Goal: Task Accomplishment & Management: Manage account settings

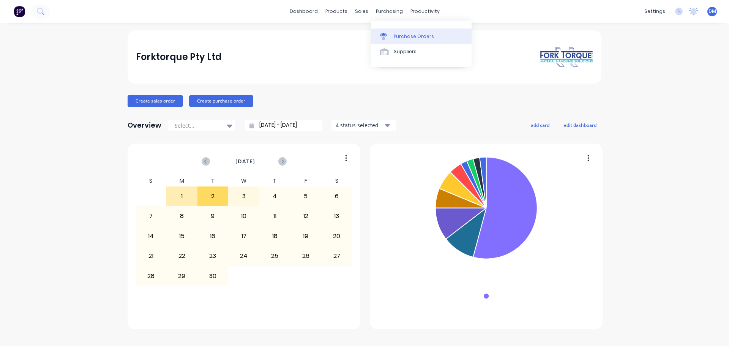
click at [400, 36] on div "Purchase Orders" at bounding box center [414, 36] width 40 height 7
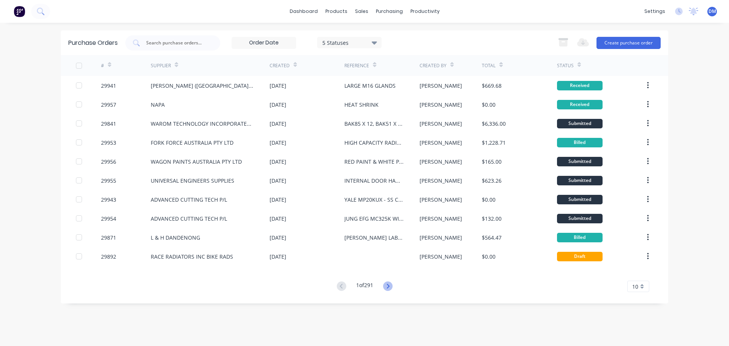
click at [388, 288] on icon at bounding box center [387, 285] width 9 height 9
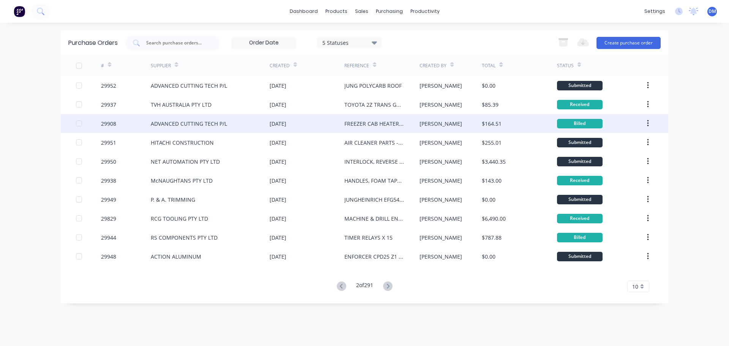
click at [371, 126] on div "FREEZER CAB HEATER BOX" at bounding box center [374, 124] width 60 height 8
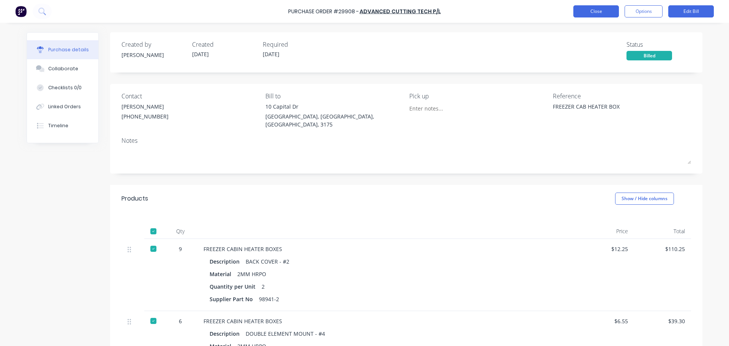
click at [592, 13] on button "Close" at bounding box center [596, 11] width 46 height 12
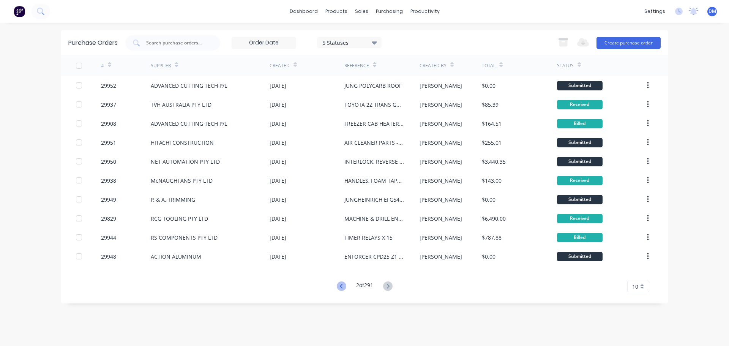
click at [337, 284] on icon at bounding box center [341, 285] width 9 height 9
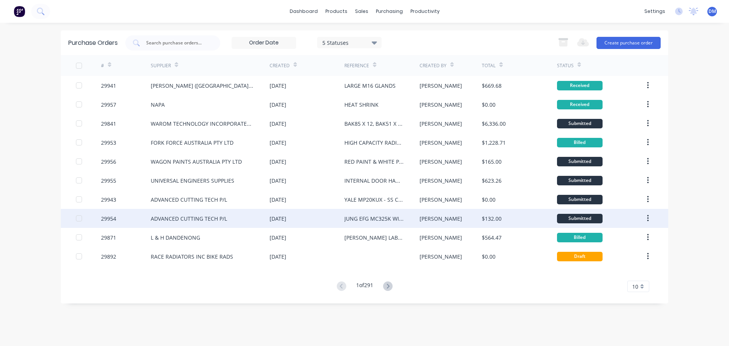
click at [340, 221] on div "[DATE]" at bounding box center [307, 218] width 75 height 19
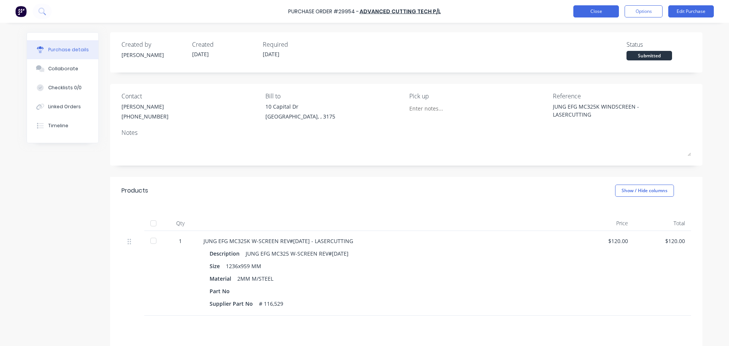
click at [597, 13] on button "Close" at bounding box center [596, 11] width 46 height 12
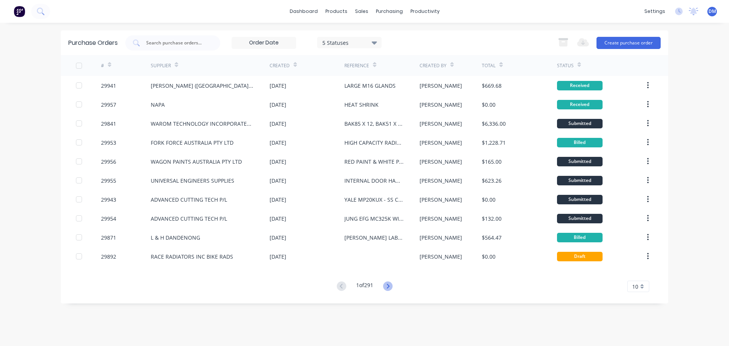
click at [388, 285] on icon at bounding box center [387, 285] width 9 height 9
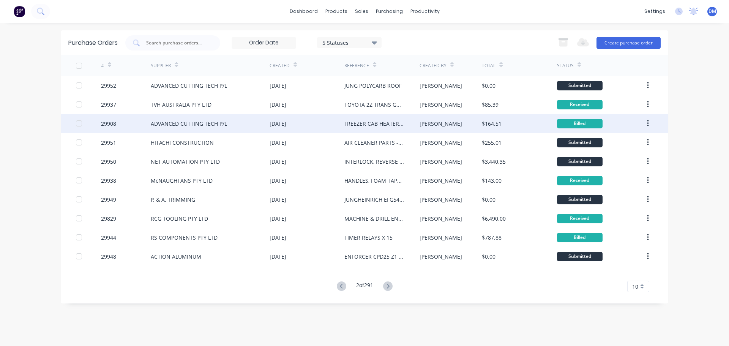
click at [375, 126] on div "FREEZER CAB HEATER BOX" at bounding box center [374, 124] width 60 height 8
type textarea "x"
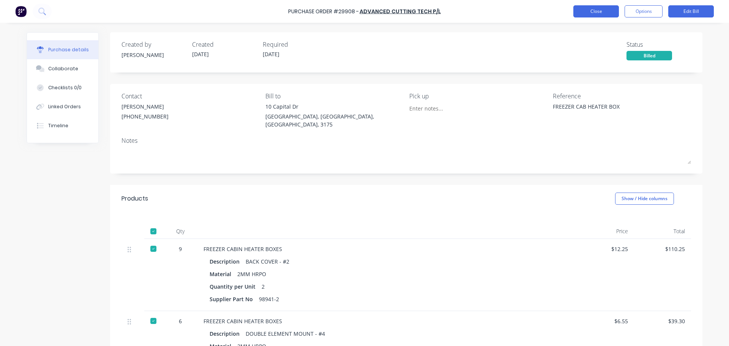
click at [604, 11] on button "Close" at bounding box center [596, 11] width 46 height 12
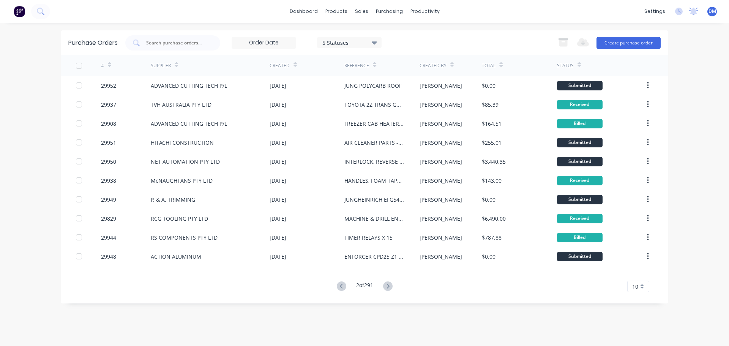
click at [154, 34] on div "Purchase Orders 5 Statuses 5 Statuses Export to Excel (XLSX) Create purchase or…" at bounding box center [364, 42] width 607 height 25
click at [150, 40] on input "text" at bounding box center [176, 43] width 63 height 8
type input "29939"
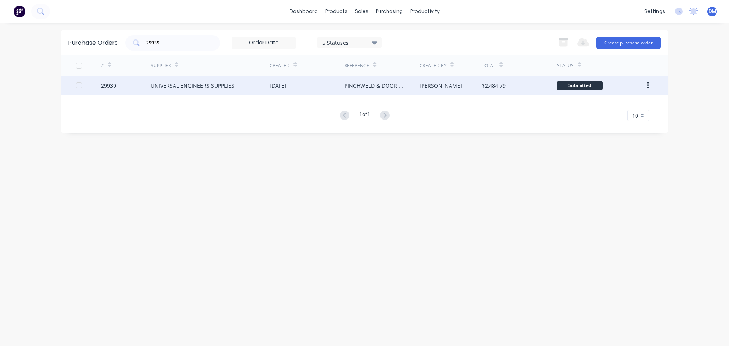
click at [219, 86] on div "UNIVERSAL ENGINEERS SUPPLIES" at bounding box center [193, 86] width 84 height 8
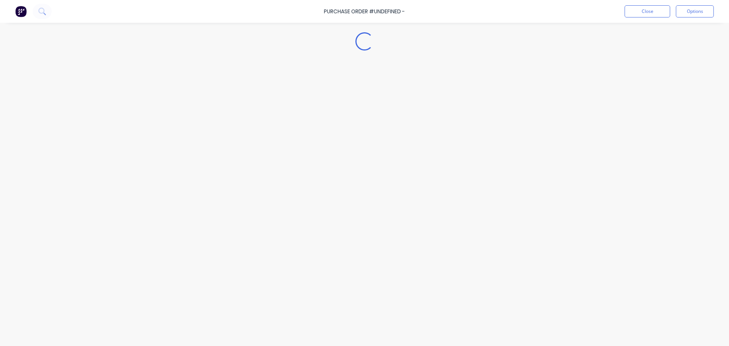
type textarea "x"
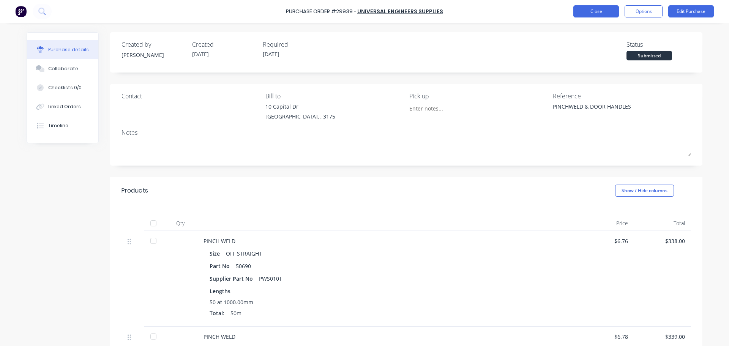
click at [601, 13] on button "Close" at bounding box center [596, 11] width 46 height 12
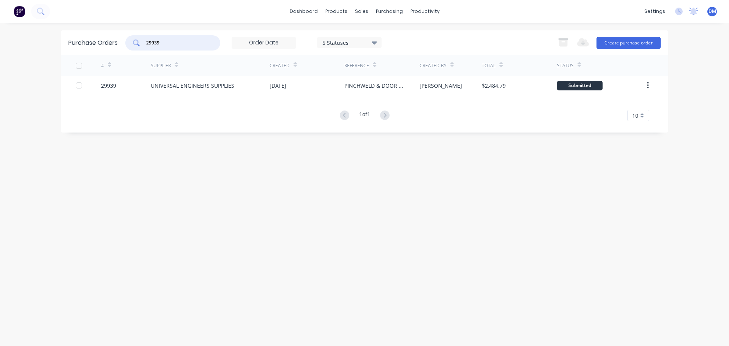
drag, startPoint x: 155, startPoint y: 39, endPoint x: 92, endPoint y: 49, distance: 64.2
click at [119, 42] on div "Purchase Orders 29939 5 Statuses 5 Statuses Export to Excel (XLSX) Create purch…" at bounding box center [364, 42] width 607 height 25
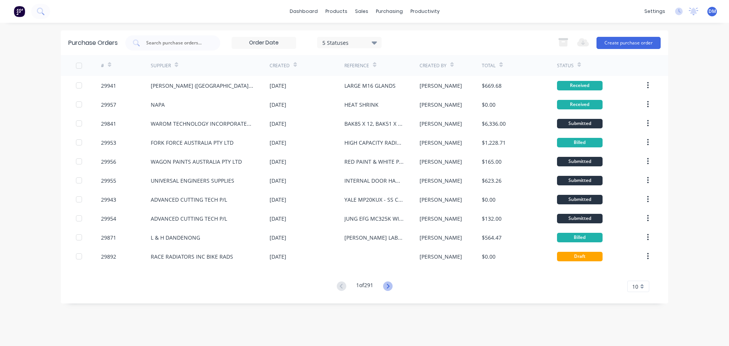
click at [387, 287] on icon at bounding box center [387, 285] width 9 height 9
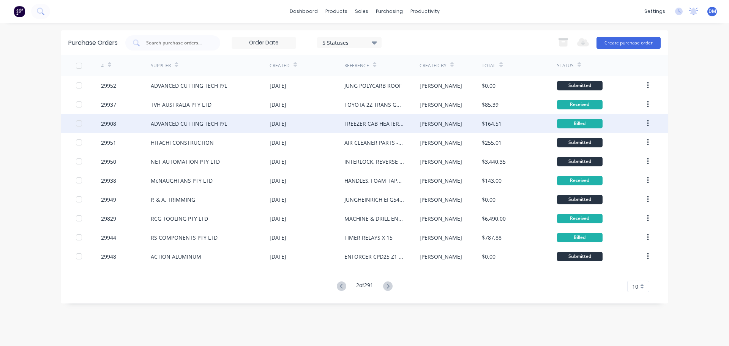
click at [397, 127] on div "FREEZER CAB HEATER BOX" at bounding box center [374, 124] width 60 height 8
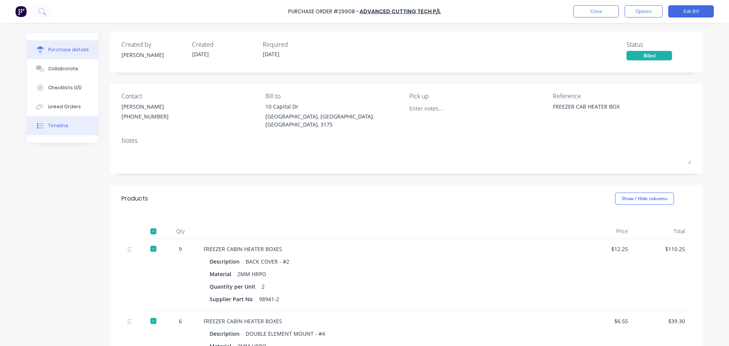
click at [63, 121] on button "Timeline" at bounding box center [62, 125] width 71 height 19
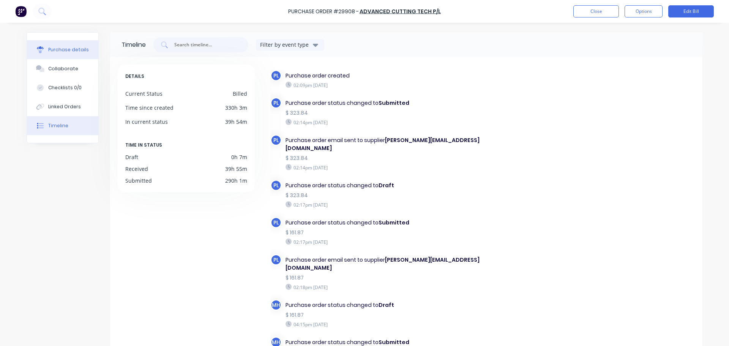
click at [65, 50] on div "Purchase details" at bounding box center [68, 49] width 41 height 7
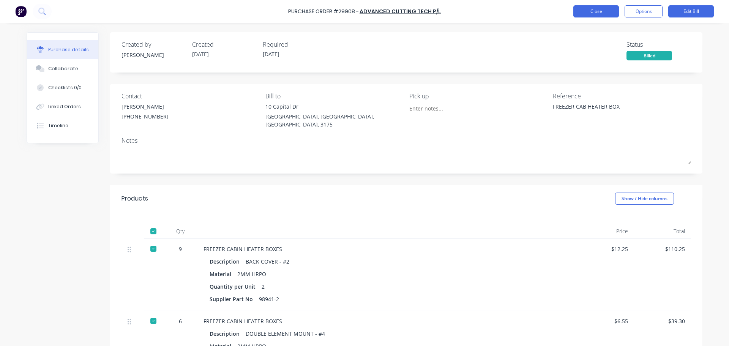
click at [594, 8] on button "Close" at bounding box center [596, 11] width 46 height 12
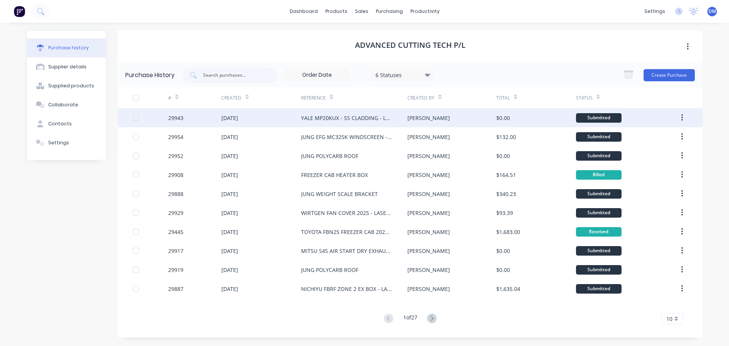
click at [541, 117] on div "$0.00" at bounding box center [536, 117] width 80 height 19
type textarea "x"
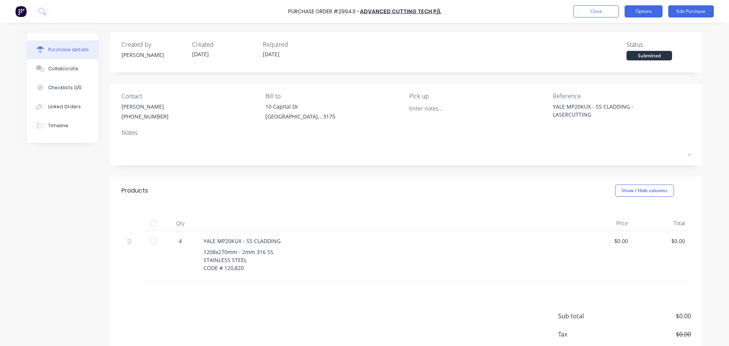
click at [645, 13] on button "Options" at bounding box center [643, 11] width 38 height 12
click at [563, 14] on div "Purchase Order #29943 - ADVANCED CUTTING TECH P/L Close Options Print / Email C…" at bounding box center [364, 11] width 729 height 23
click at [578, 13] on button "Close" at bounding box center [596, 11] width 46 height 12
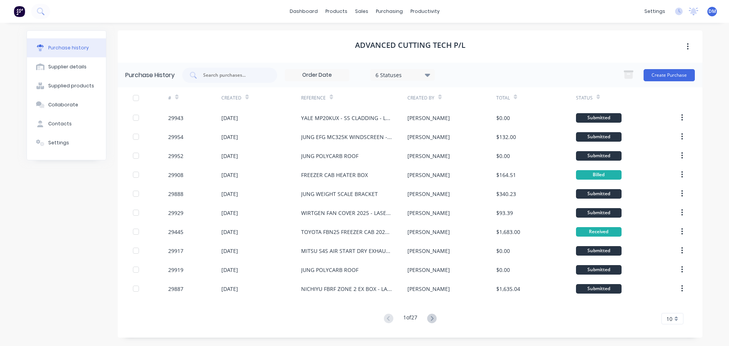
click at [21, 9] on img at bounding box center [19, 11] width 11 height 11
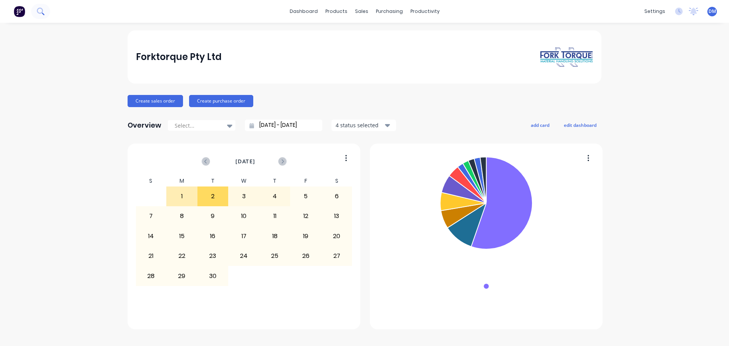
click at [42, 10] on icon at bounding box center [40, 11] width 6 height 6
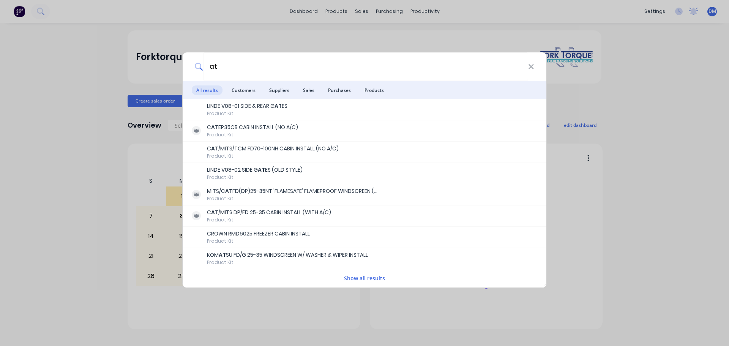
type input "a"
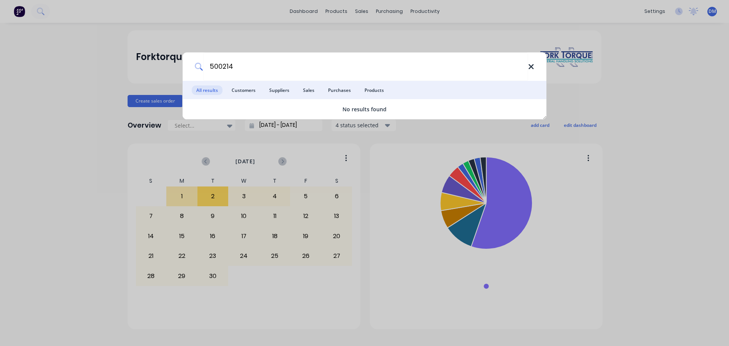
type input "500214"
click at [531, 65] on icon at bounding box center [531, 67] width 6 height 8
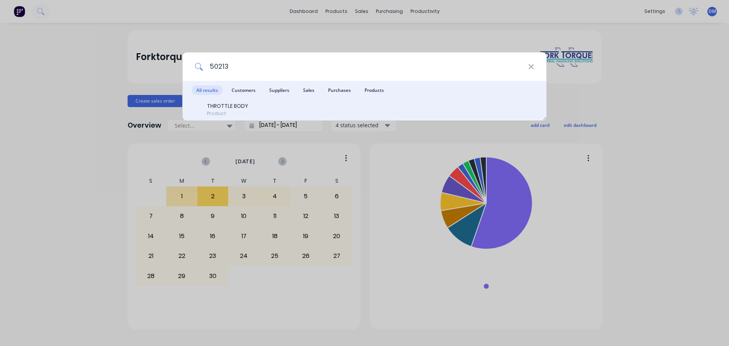
type input "50213"
click at [222, 99] on div "THROTTLE BODY Product" at bounding box center [365, 109] width 364 height 21
click at [222, 104] on div "THROTTLE BODY" at bounding box center [227, 106] width 41 height 8
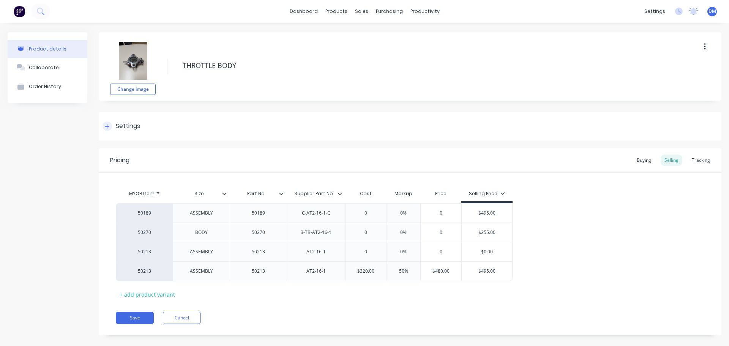
type textarea "x"
click at [20, 13] on img at bounding box center [19, 11] width 11 height 11
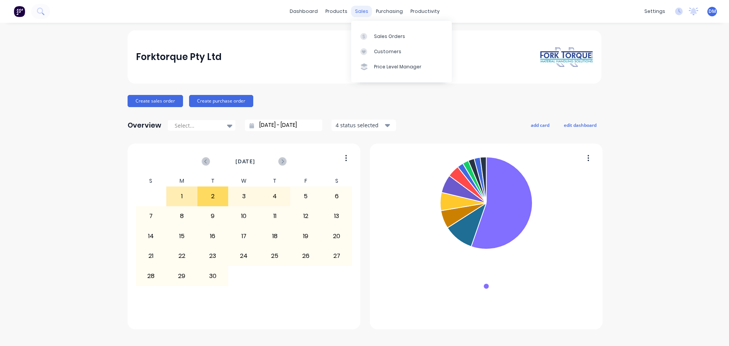
click at [363, 13] on div "sales" at bounding box center [361, 11] width 21 height 11
click at [381, 36] on div "Sales Orders" at bounding box center [389, 36] width 31 height 7
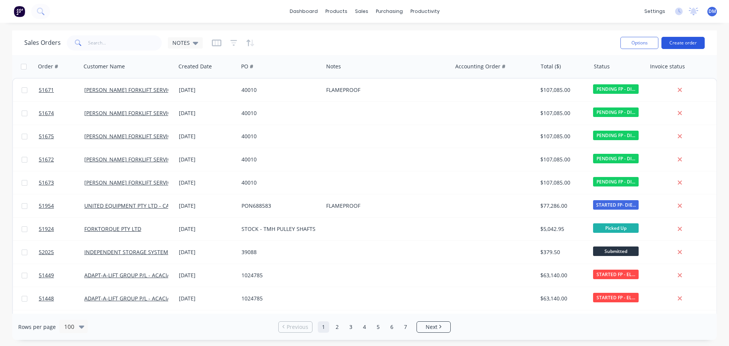
click at [688, 42] on button "Create order" at bounding box center [682, 43] width 43 height 12
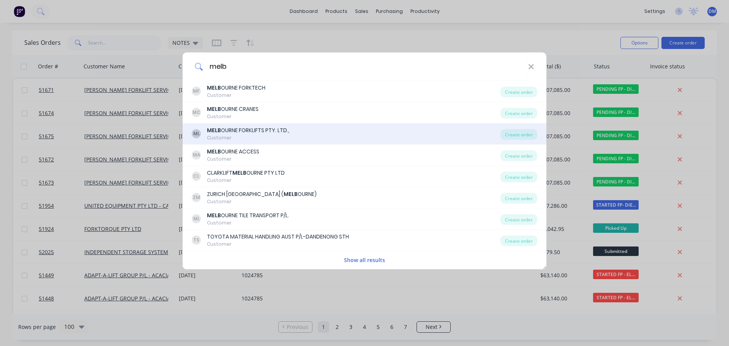
type input "melb"
click at [268, 135] on div "Customer" at bounding box center [248, 137] width 82 height 7
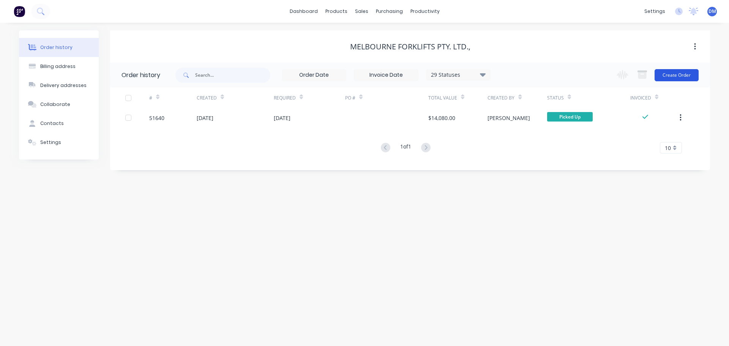
click at [685, 77] on button "Create Order" at bounding box center [676, 75] width 44 height 12
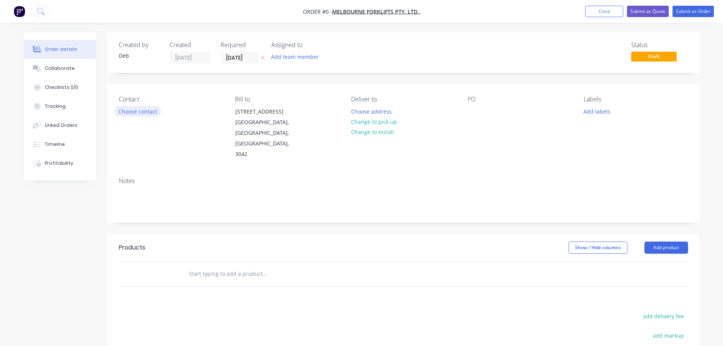
click at [143, 110] on button "Choose contact" at bounding box center [137, 111] width 47 height 10
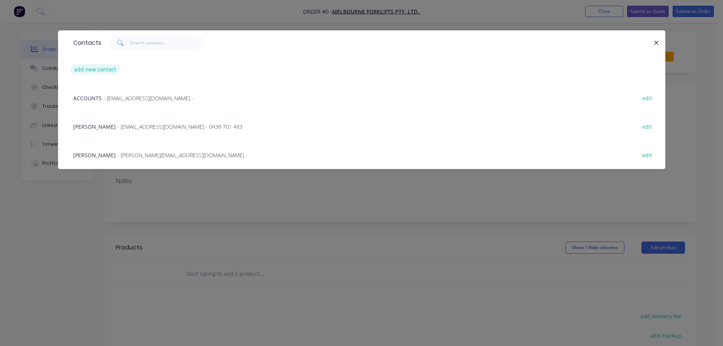
click at [99, 66] on button "add new contact" at bounding box center [95, 69] width 50 height 10
select select "AU"
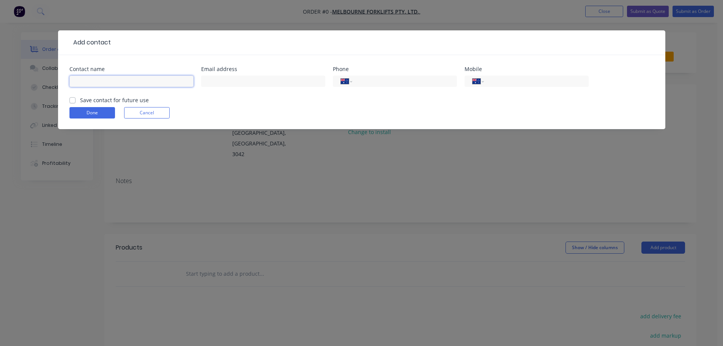
click at [106, 84] on input "text" at bounding box center [131, 81] width 124 height 11
type input "[PERSON_NAME]"
click at [80, 101] on label "Save contact for future use" at bounding box center [114, 100] width 69 height 8
click at [71, 101] on input "Save contact for future use" at bounding box center [72, 99] width 6 height 7
checkbox input "true"
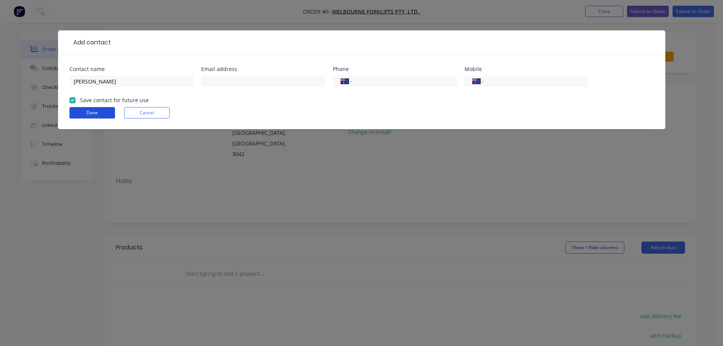
click at [93, 110] on button "Done" at bounding box center [92, 112] width 46 height 11
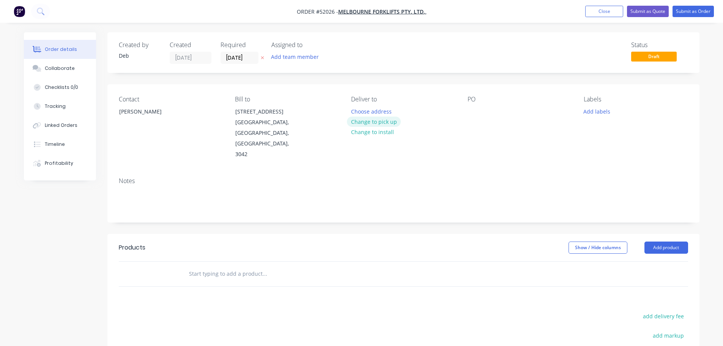
click at [377, 119] on button "Change to pick up" at bounding box center [374, 122] width 54 height 10
click at [476, 110] on div at bounding box center [474, 111] width 12 height 11
click at [218, 266] on input "text" at bounding box center [265, 273] width 152 height 15
type input "V"
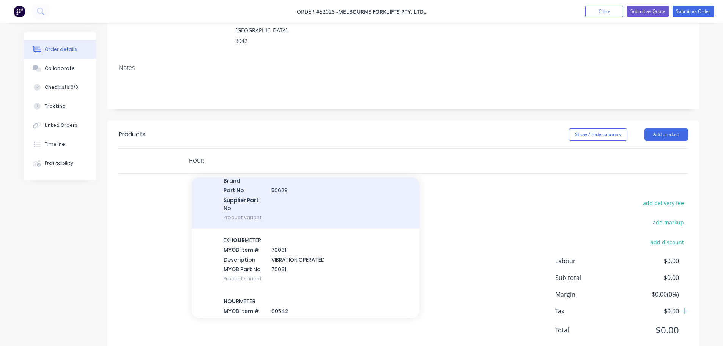
scroll to position [266, 0]
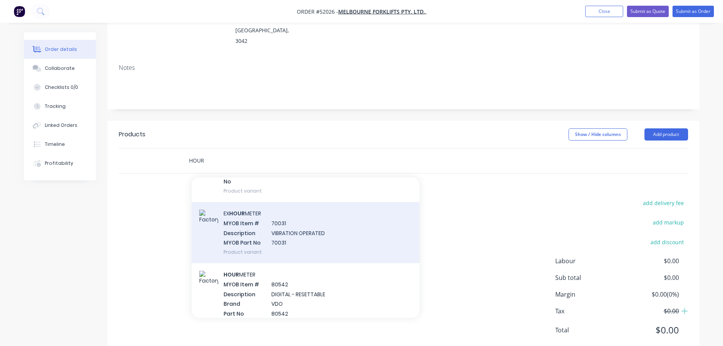
type input "HOUR"
click at [251, 210] on div "EX HOUR METER MYOB Item # 70031 Description VIBRATION OPERATED MYOB Part No 700…" at bounding box center [306, 232] width 228 height 61
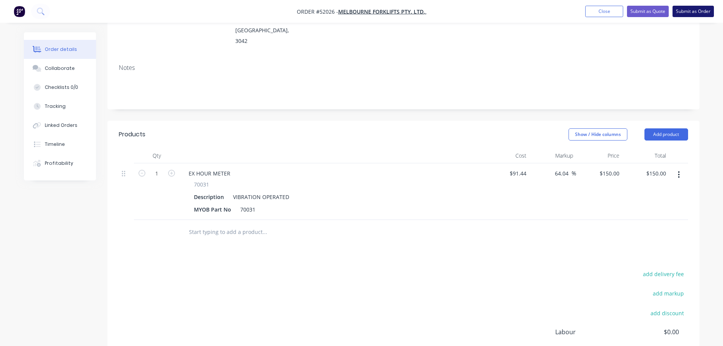
click at [686, 11] on button "Submit as Order" at bounding box center [693, 11] width 41 height 11
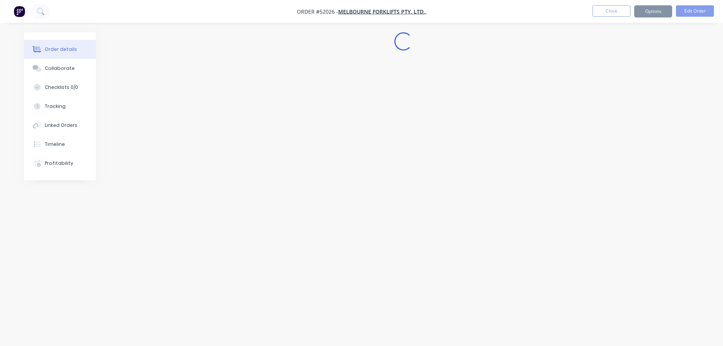
scroll to position [0, 0]
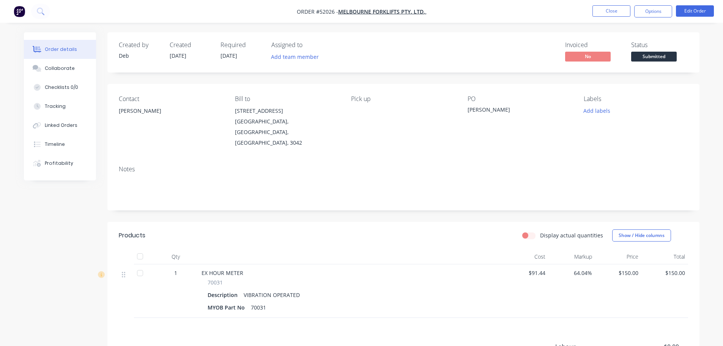
click at [271, 302] on div "MYOB Part No 70031" at bounding box center [350, 307] width 285 height 11
click at [276, 302] on div "MYOB Part No 70031" at bounding box center [350, 307] width 285 height 11
click at [269, 302] on div "MYOB Part No 70031" at bounding box center [350, 307] width 285 height 11
click at [694, 11] on button "Edit Order" at bounding box center [695, 10] width 38 height 11
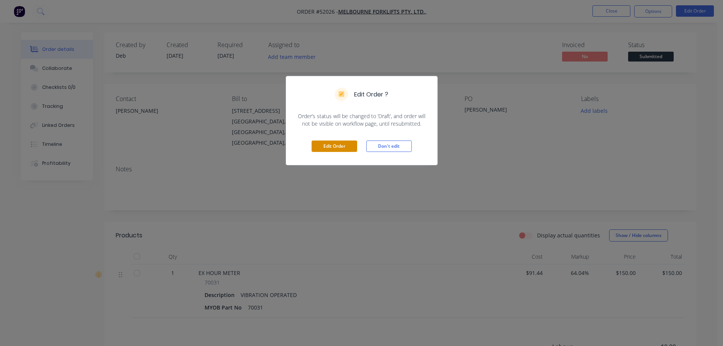
click at [341, 144] on button "Edit Order" at bounding box center [335, 145] width 46 height 11
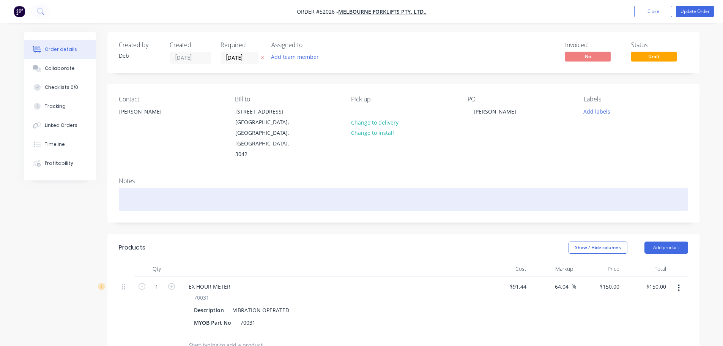
click at [137, 188] on div at bounding box center [403, 199] width 569 height 23
click at [136, 188] on div at bounding box center [403, 199] width 569 height 23
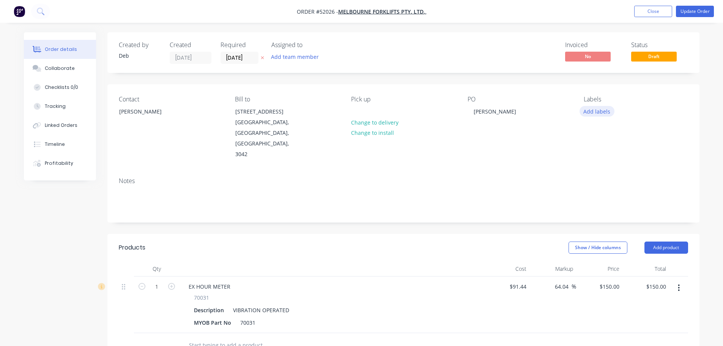
drag, startPoint x: 596, startPoint y: 113, endPoint x: 582, endPoint y: 110, distance: 14.7
click at [596, 114] on button "Add labels" at bounding box center [597, 111] width 35 height 10
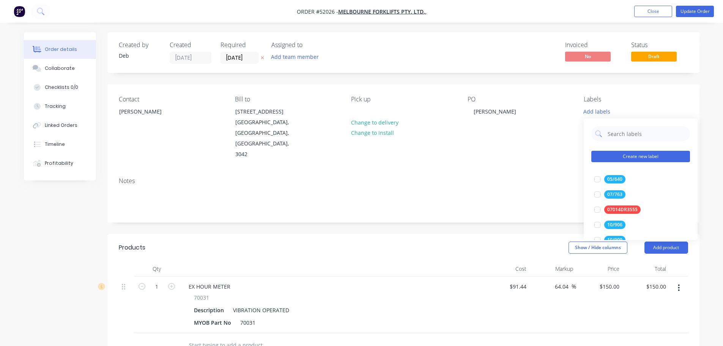
click at [614, 157] on button "Create new label" at bounding box center [640, 156] width 99 height 11
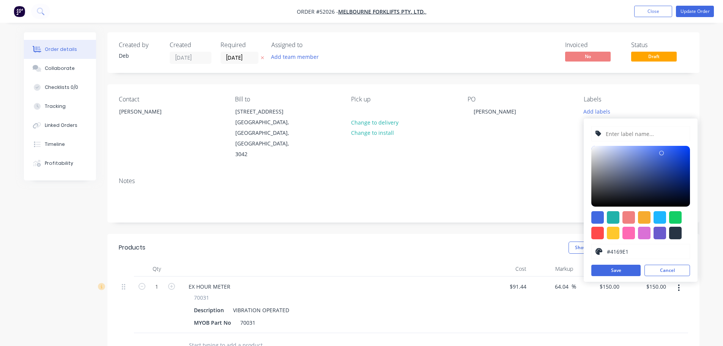
click at [638, 134] on input "text" at bounding box center [645, 133] width 81 height 14
type input "UNIT NO : 1811"
click at [616, 270] on button "Save" at bounding box center [615, 270] width 49 height 11
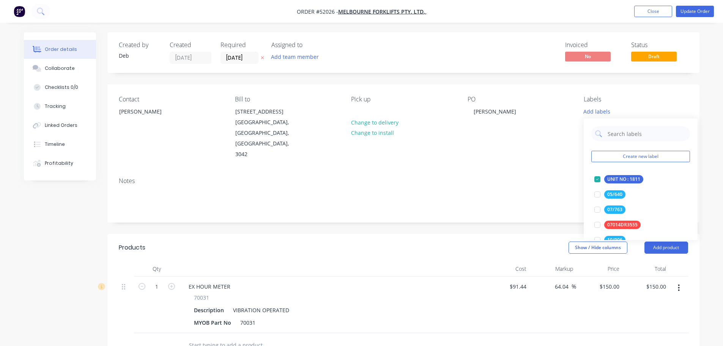
click at [556, 177] on div "Notes" at bounding box center [403, 180] width 569 height 7
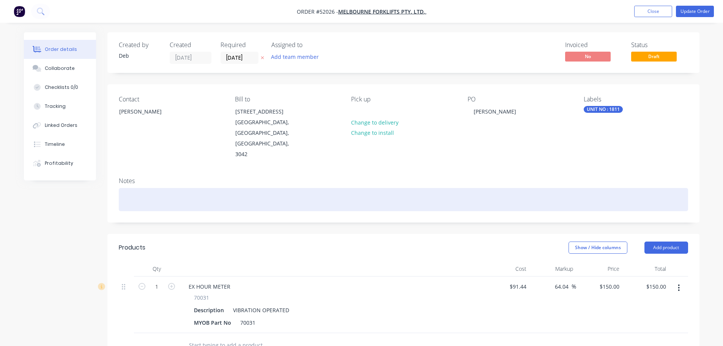
click at [194, 188] on div at bounding box center [403, 199] width 569 height 23
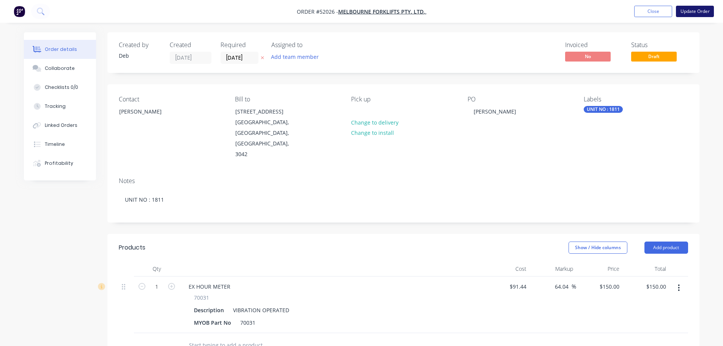
click at [689, 12] on button "Update Order" at bounding box center [695, 11] width 38 height 11
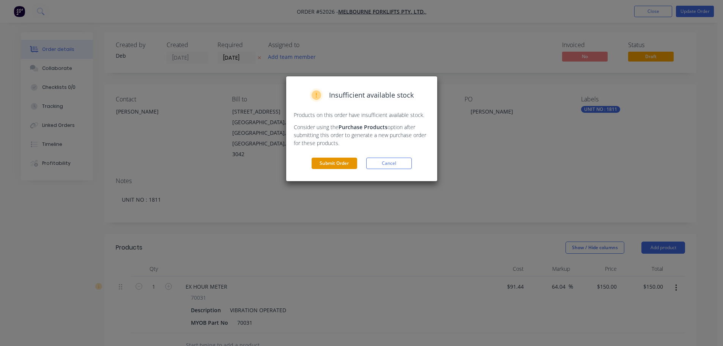
click at [348, 163] on button "Submit Order" at bounding box center [335, 163] width 46 height 11
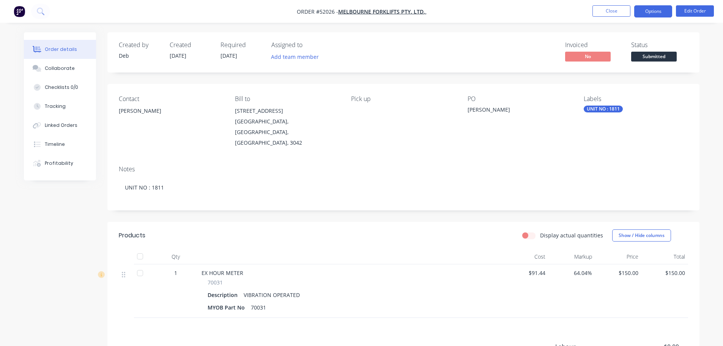
click at [647, 12] on button "Options" at bounding box center [653, 11] width 38 height 12
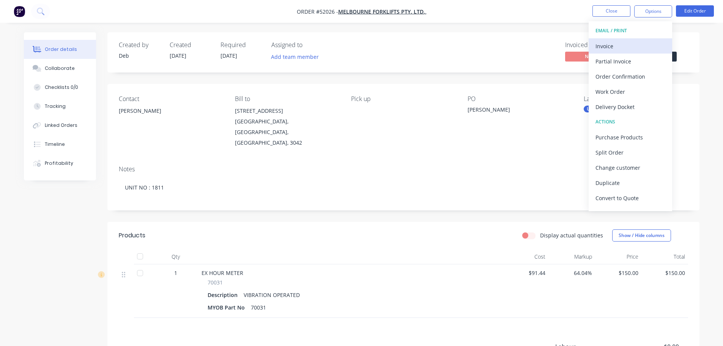
click at [617, 47] on div "Invoice" at bounding box center [631, 46] width 70 height 11
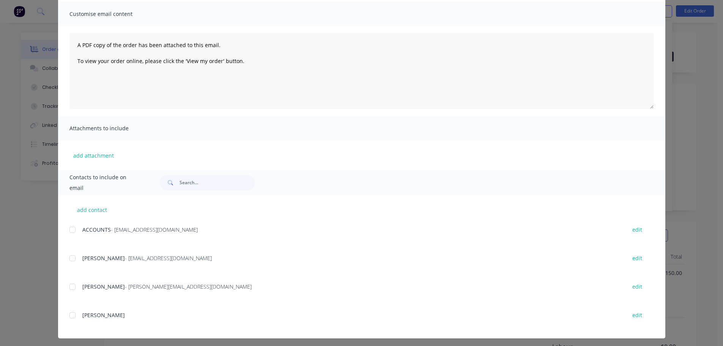
scroll to position [57, 0]
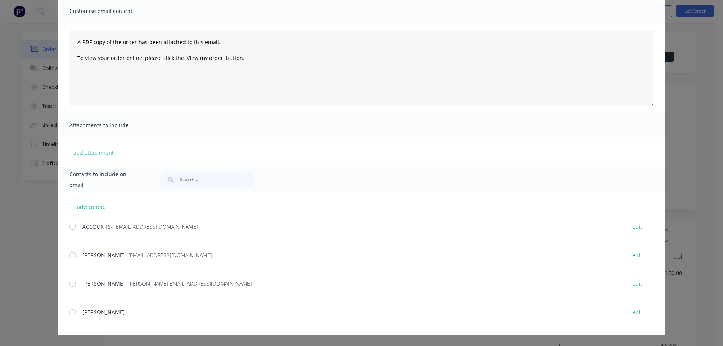
click at [67, 228] on div at bounding box center [72, 226] width 15 height 15
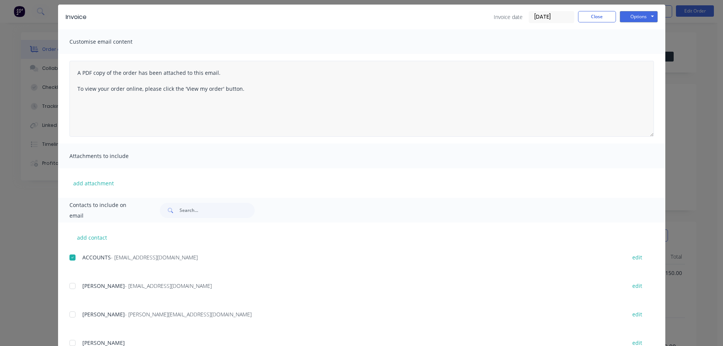
scroll to position [0, 0]
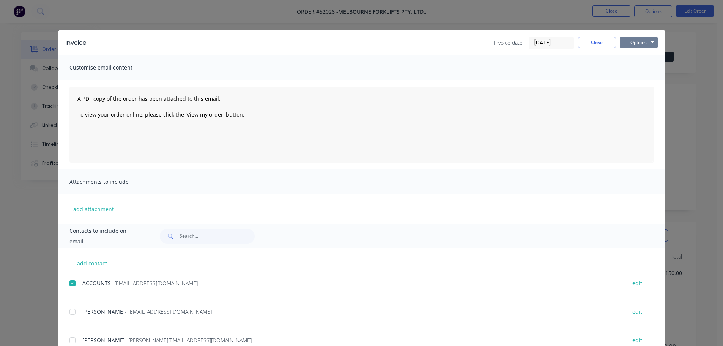
click at [630, 41] on button "Options" at bounding box center [639, 42] width 38 height 11
click at [630, 82] on button "Email" at bounding box center [644, 81] width 49 height 13
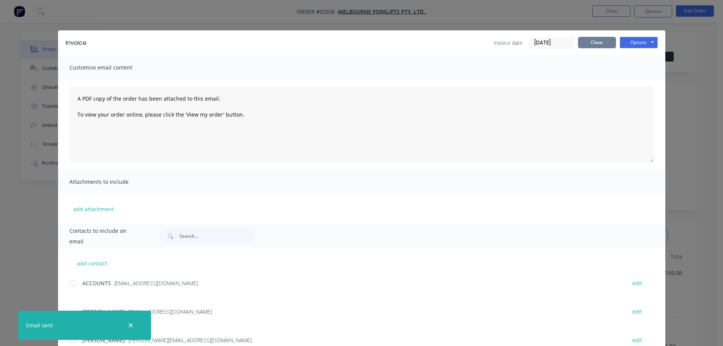
click at [591, 40] on button "Close" at bounding box center [597, 42] width 38 height 11
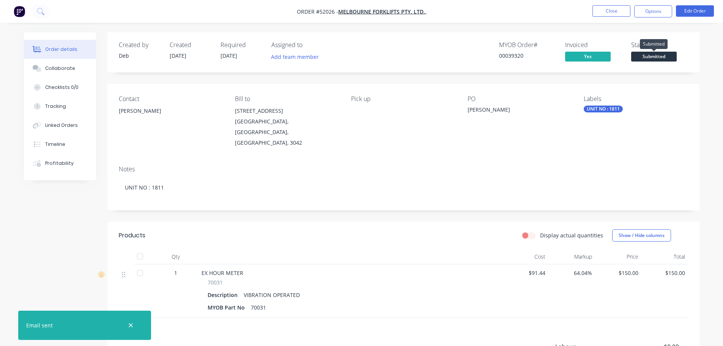
click at [650, 53] on span "Submitted" at bounding box center [654, 56] width 46 height 9
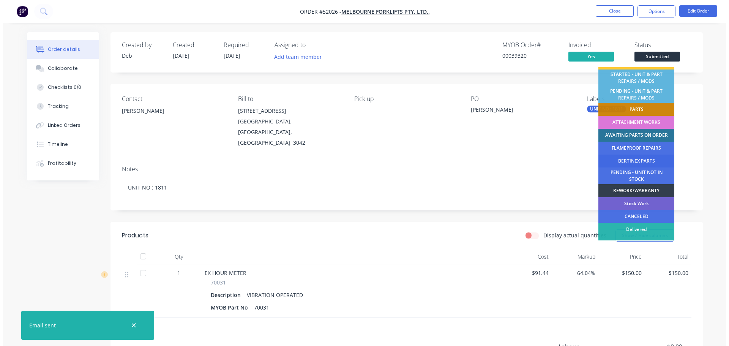
scroll to position [154, 0]
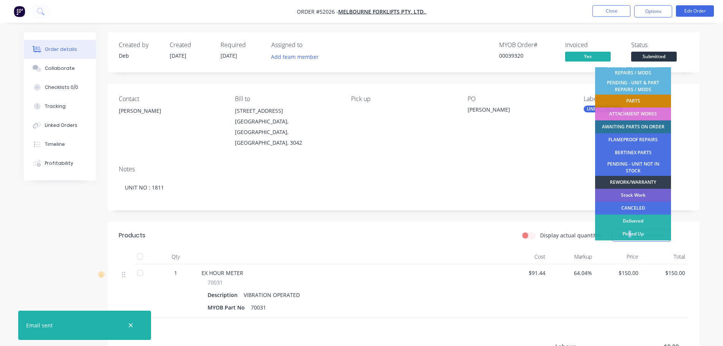
click at [631, 233] on div "Picked Up" at bounding box center [633, 233] width 76 height 13
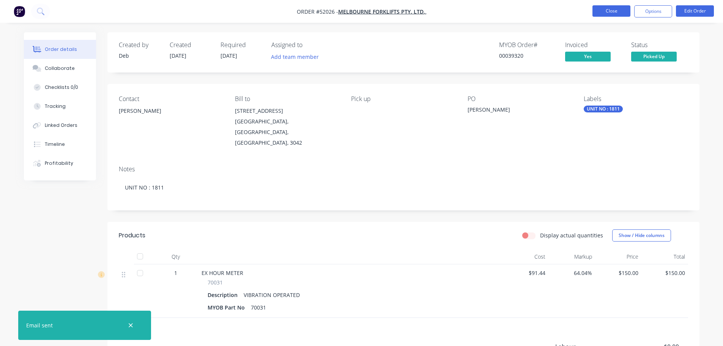
click at [618, 9] on button "Close" at bounding box center [612, 10] width 38 height 11
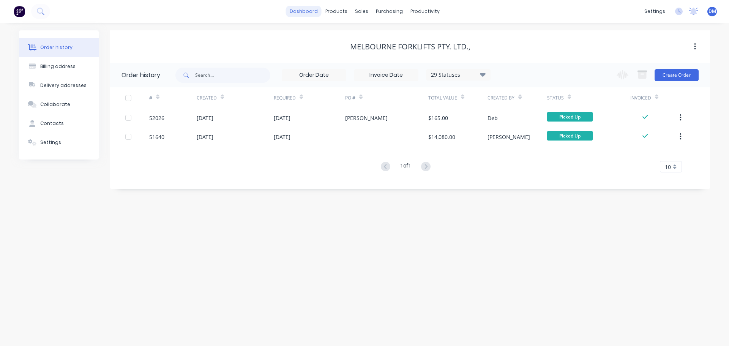
click at [305, 10] on link "dashboard" at bounding box center [304, 11] width 36 height 11
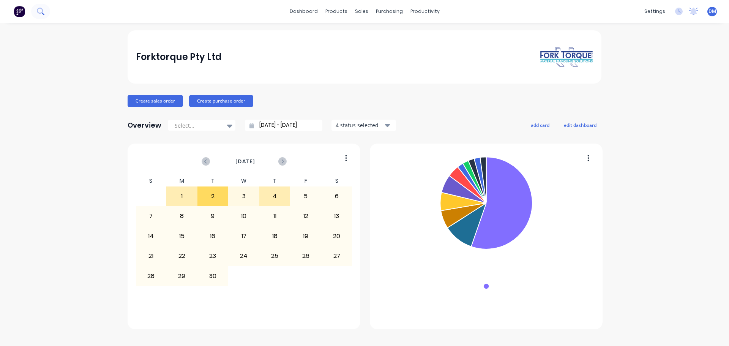
click at [38, 11] on icon at bounding box center [40, 11] width 7 height 7
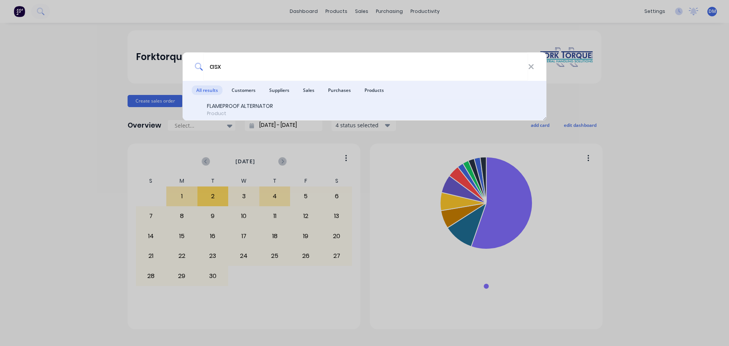
type input "asx"
click at [274, 109] on div "FLAMEPROOF ALTERNATOR Product" at bounding box center [364, 109] width 345 height 15
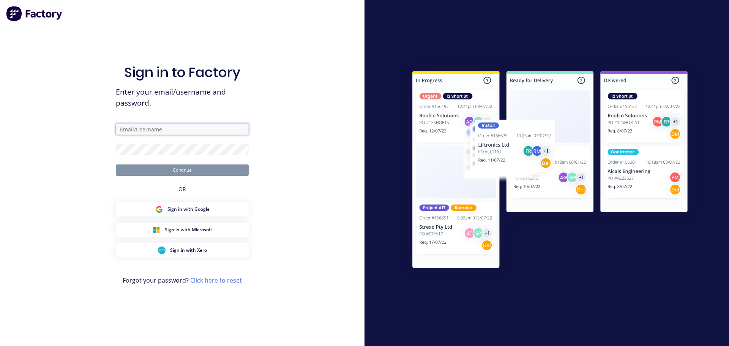
type input "debm@forktorque.com.au"
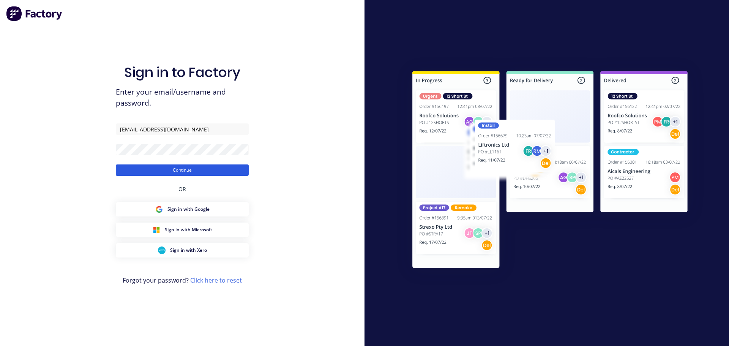
click at [160, 171] on button "Continue" at bounding box center [182, 169] width 133 height 11
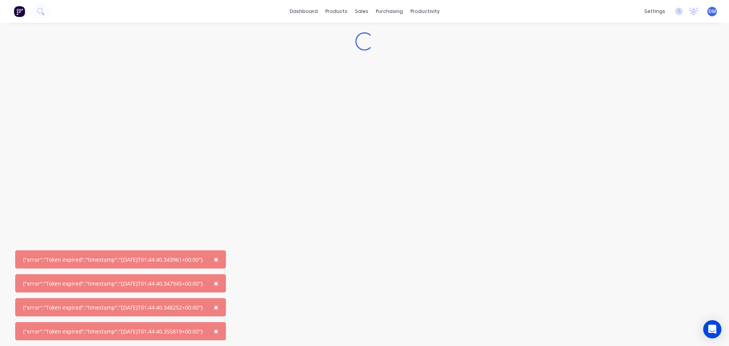
click at [220, 333] on button "×" at bounding box center [216, 331] width 20 height 18
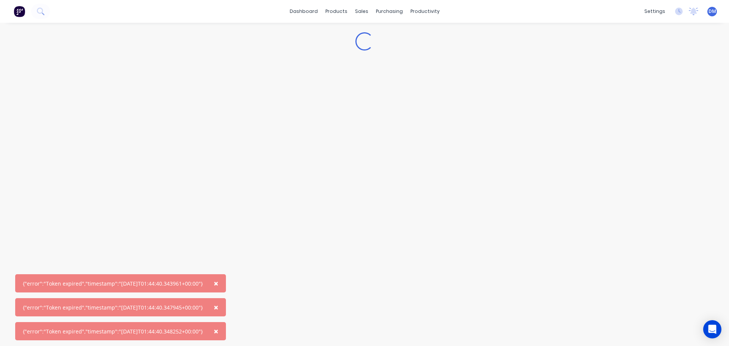
click at [220, 333] on button "×" at bounding box center [216, 331] width 20 height 18
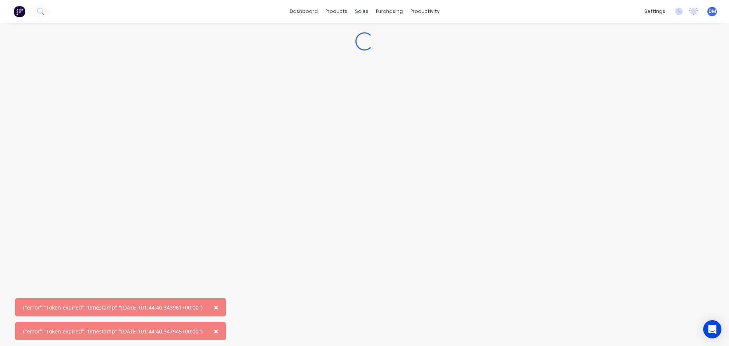
click at [220, 333] on button "×" at bounding box center [216, 331] width 20 height 18
click at [220, 316] on button "×" at bounding box center [216, 307] width 20 height 18
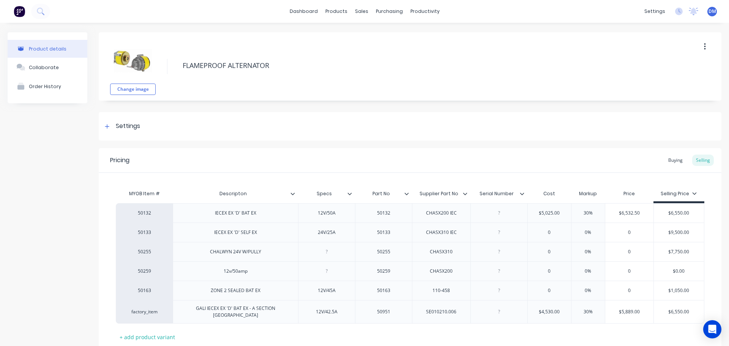
click at [19, 9] on img at bounding box center [19, 11] width 11 height 11
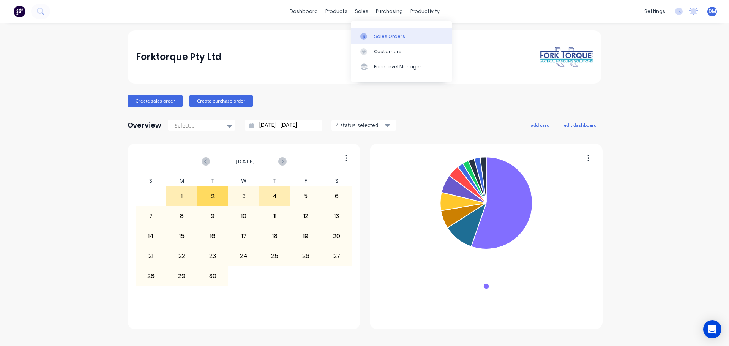
click at [380, 33] on link "Sales Orders" at bounding box center [401, 35] width 101 height 15
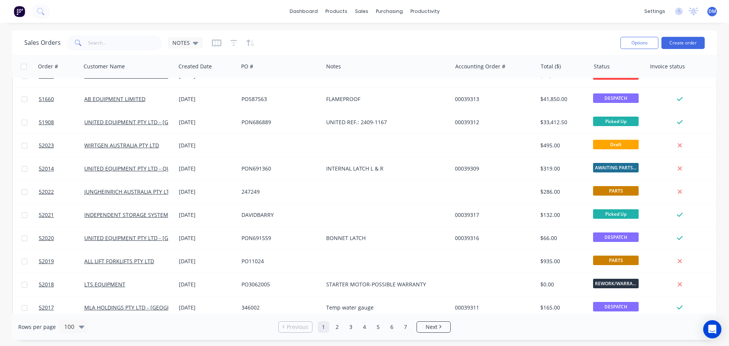
scroll to position [418, 0]
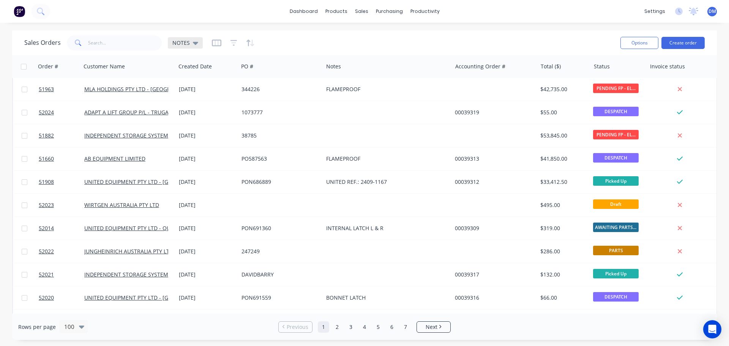
click at [195, 42] on icon at bounding box center [195, 43] width 5 height 3
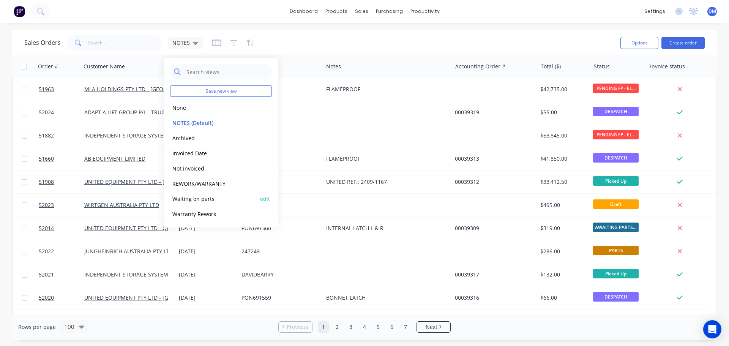
click at [201, 199] on button "Waiting on parts" at bounding box center [213, 198] width 87 height 9
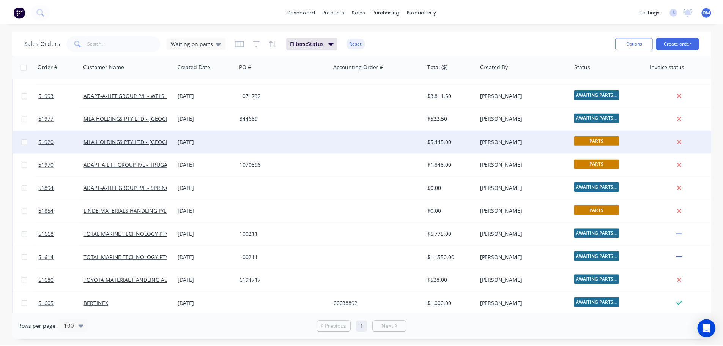
scroll to position [0, 0]
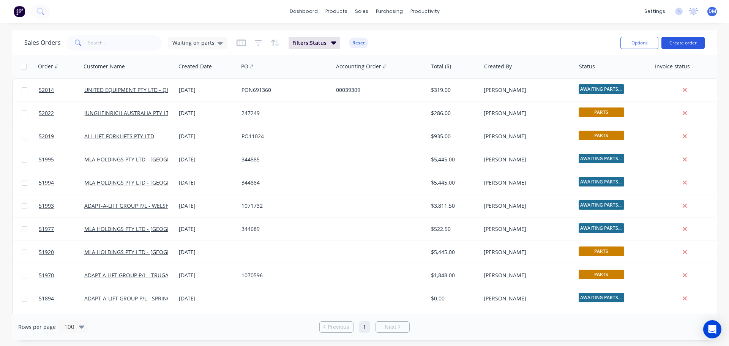
click at [681, 40] on button "Create order" at bounding box center [682, 43] width 43 height 12
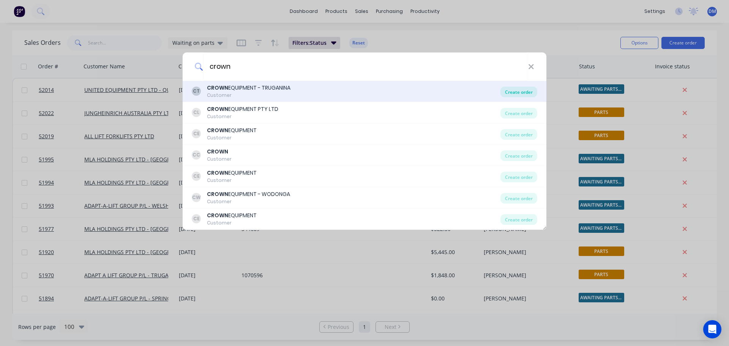
type input "crown"
click at [503, 92] on div "Create order" at bounding box center [518, 92] width 37 height 11
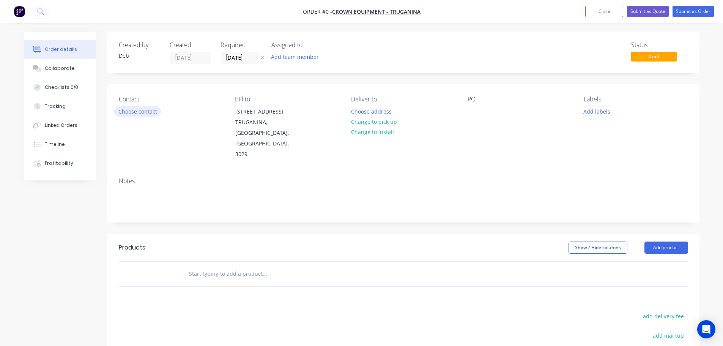
click at [154, 110] on button "Choose contact" at bounding box center [137, 111] width 47 height 10
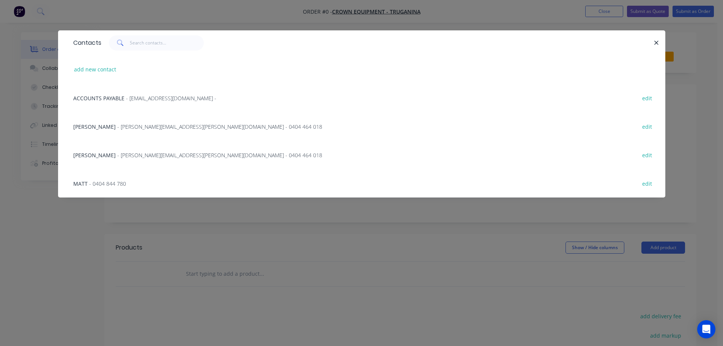
click at [140, 125] on span "- [PERSON_NAME][EMAIL_ADDRESS][PERSON_NAME][DOMAIN_NAME] - 0404 464 018" at bounding box center [219, 126] width 205 height 7
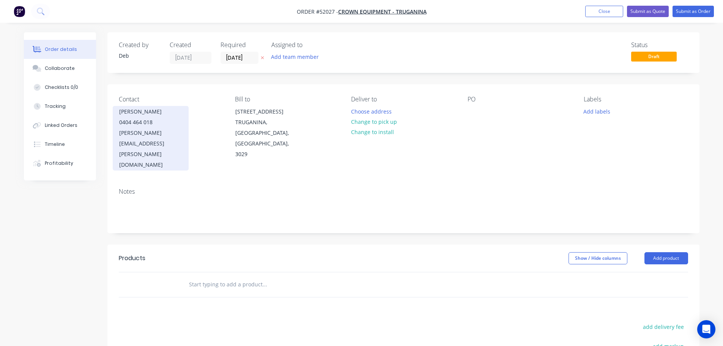
click at [137, 128] on div "[PERSON_NAME][EMAIL_ADDRESS][PERSON_NAME][DOMAIN_NAME]" at bounding box center [150, 149] width 63 height 43
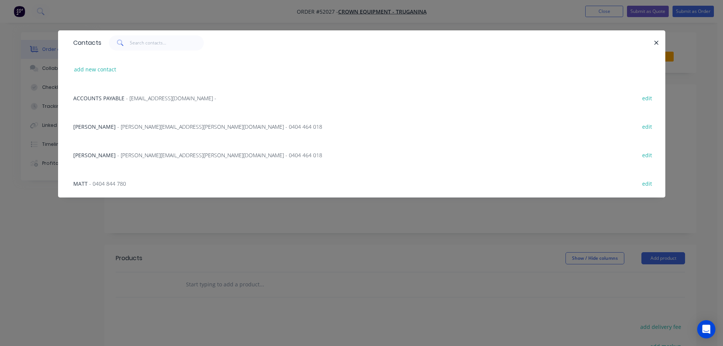
click at [143, 154] on span "- [PERSON_NAME][EMAIL_ADDRESS][PERSON_NAME][DOMAIN_NAME] - 0404 464 018" at bounding box center [219, 154] width 205 height 7
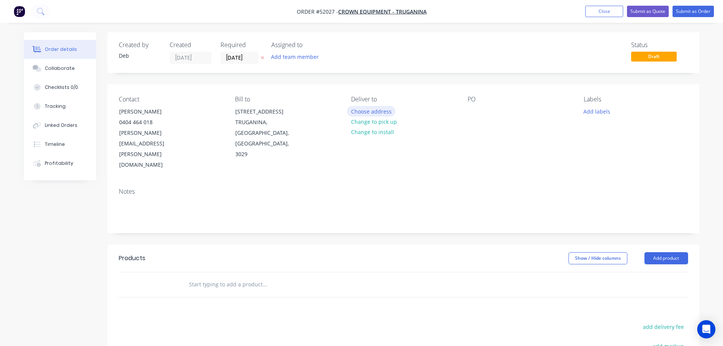
click at [358, 110] on button "Choose address" at bounding box center [371, 111] width 49 height 10
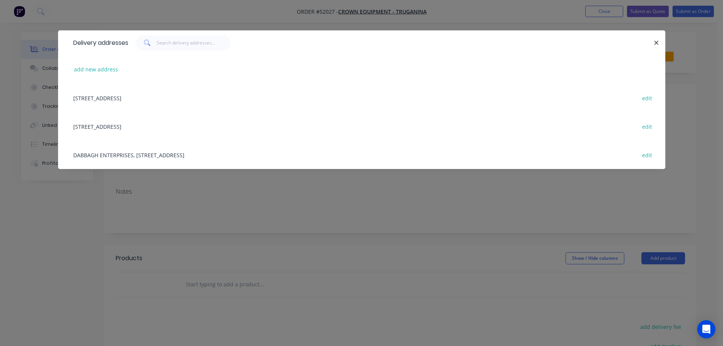
click at [127, 98] on div "[STREET_ADDRESS] edit" at bounding box center [361, 98] width 585 height 28
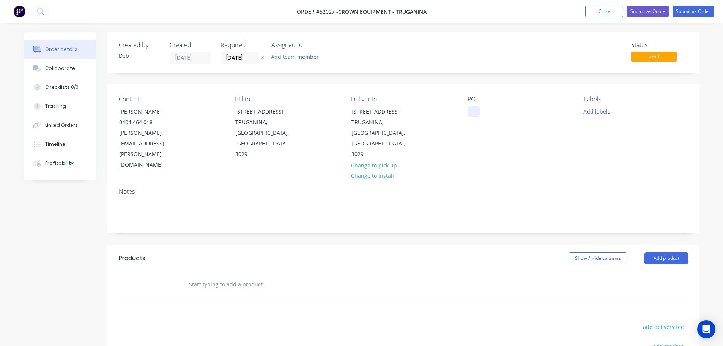
click at [472, 109] on div at bounding box center [474, 111] width 12 height 11
click at [211, 277] on input "text" at bounding box center [265, 284] width 152 height 15
type input "50574"
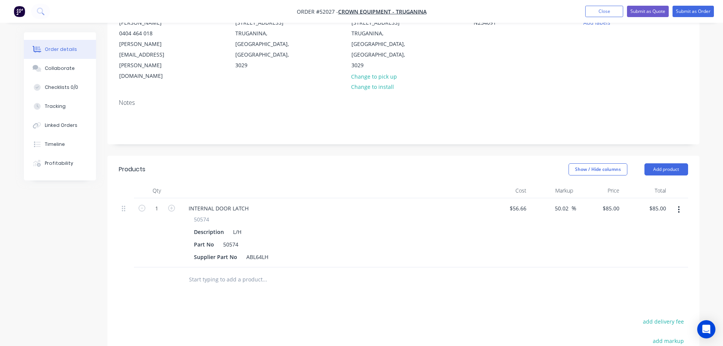
scroll to position [114, 0]
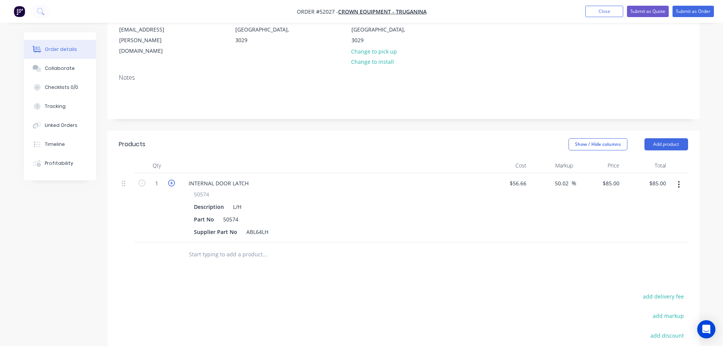
click at [173, 180] on icon "button" at bounding box center [171, 183] width 7 height 7
type input "2"
type input "$170.00"
click at [173, 180] on icon "button" at bounding box center [171, 183] width 7 height 7
type input "3"
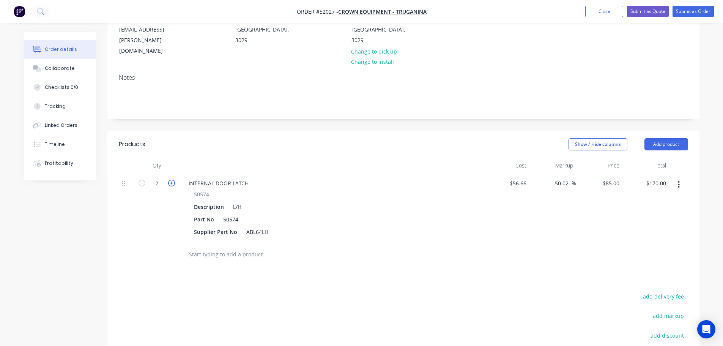
type input "$255.00"
click at [173, 180] on icon "button" at bounding box center [171, 183] width 7 height 7
type input "4"
type input "$340.00"
click at [173, 180] on icon "button" at bounding box center [171, 183] width 7 height 7
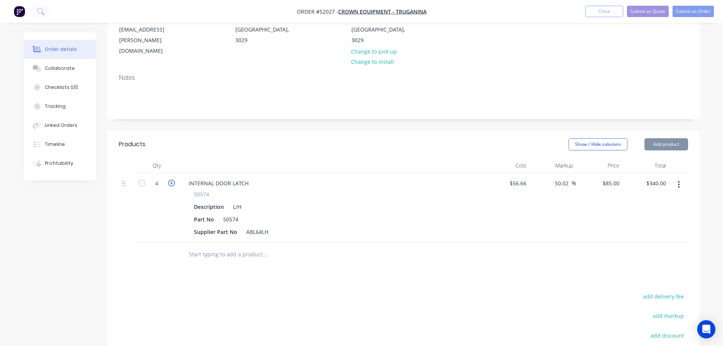
type input "5"
type input "$425.00"
click at [242, 247] on input "text" at bounding box center [265, 254] width 152 height 15
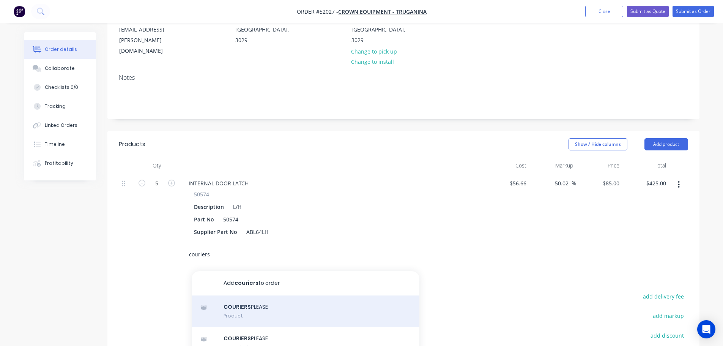
type input "couriers"
click at [251, 295] on div "COURIERS PLEASE Product" at bounding box center [306, 311] width 228 height 32
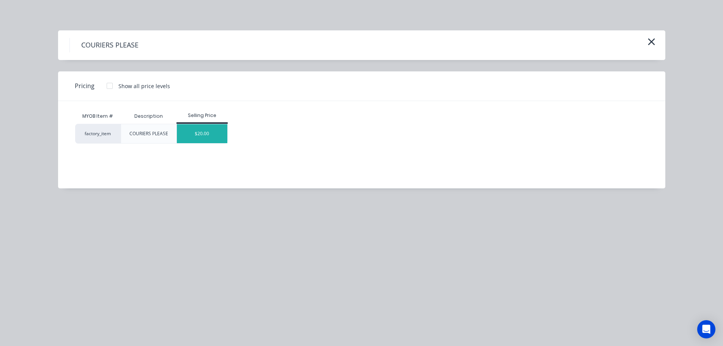
click at [223, 135] on div "$20.00" at bounding box center [202, 133] width 50 height 19
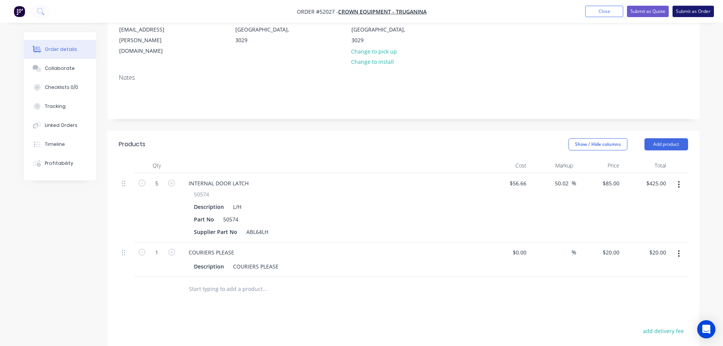
click at [705, 12] on button "Submit as Order" at bounding box center [693, 11] width 41 height 11
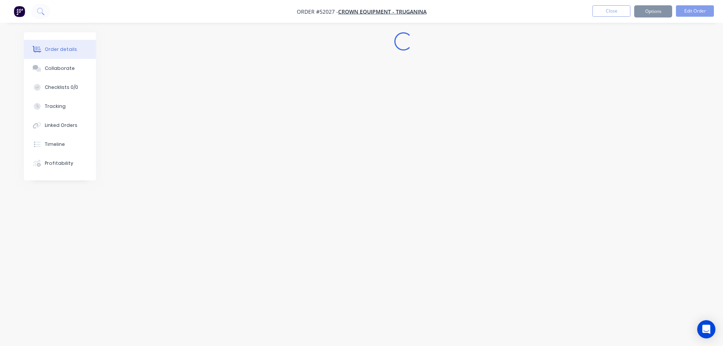
scroll to position [0, 0]
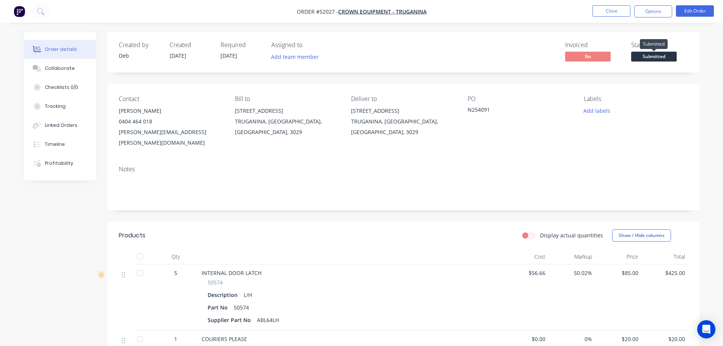
click at [654, 58] on span "Submitted" at bounding box center [654, 56] width 46 height 9
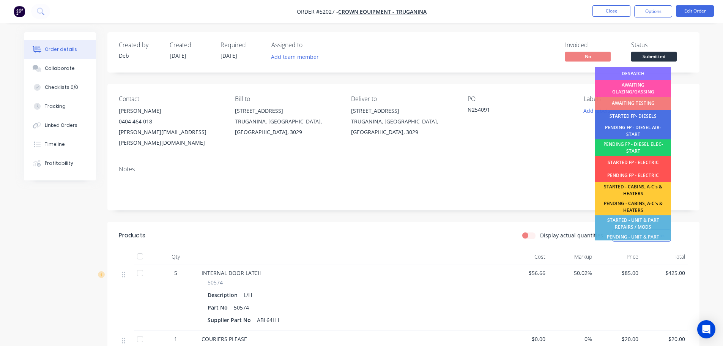
click at [635, 74] on div "DESPATCH" at bounding box center [633, 73] width 76 height 13
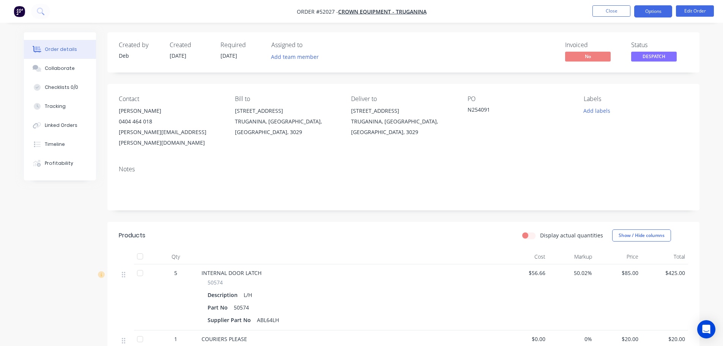
click at [646, 13] on button "Options" at bounding box center [653, 11] width 38 height 12
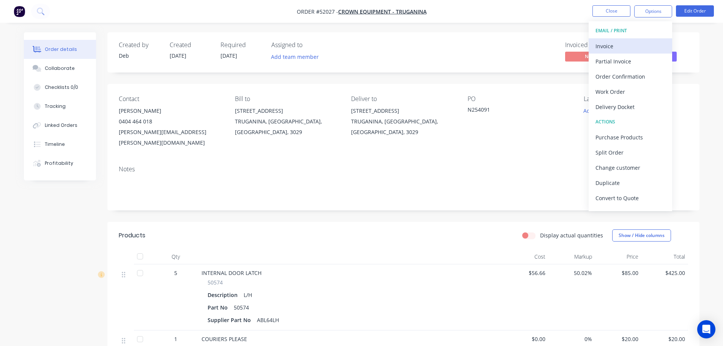
click at [612, 43] on div "Invoice" at bounding box center [631, 46] width 70 height 11
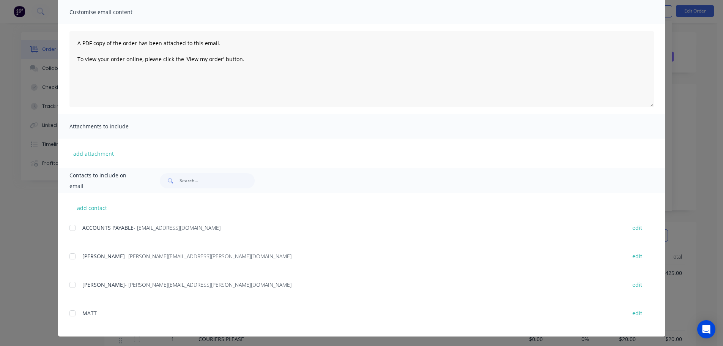
scroll to position [57, 0]
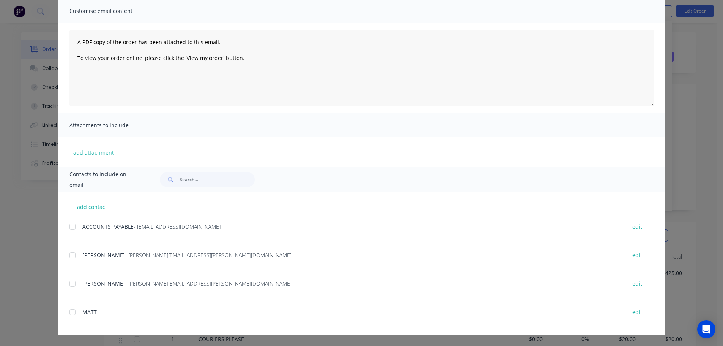
click at [71, 226] on div at bounding box center [72, 226] width 15 height 15
click at [71, 254] on div at bounding box center [72, 254] width 15 height 15
drag, startPoint x: 68, startPoint y: 283, endPoint x: 66, endPoint y: 269, distance: 14.2
click at [69, 283] on div at bounding box center [72, 283] width 15 height 15
click at [68, 253] on div at bounding box center [72, 254] width 15 height 15
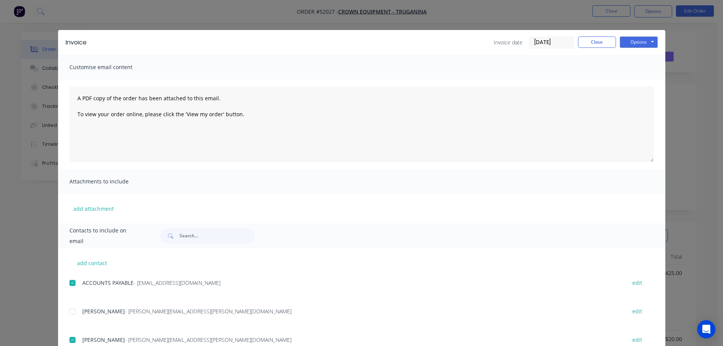
scroll to position [0, 0]
click at [630, 43] on button "Options" at bounding box center [639, 42] width 38 height 11
click at [632, 83] on button "Email" at bounding box center [644, 81] width 49 height 13
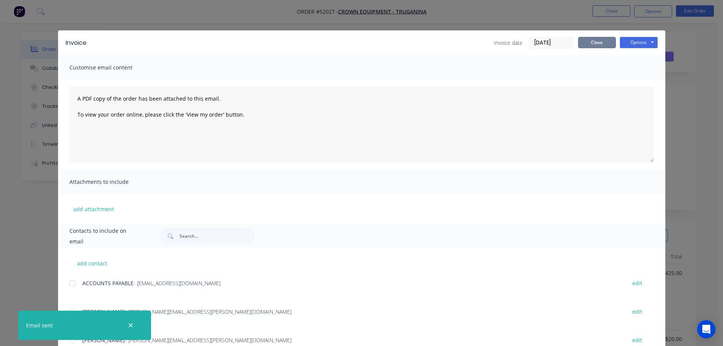
click at [595, 44] on button "Close" at bounding box center [597, 42] width 38 height 11
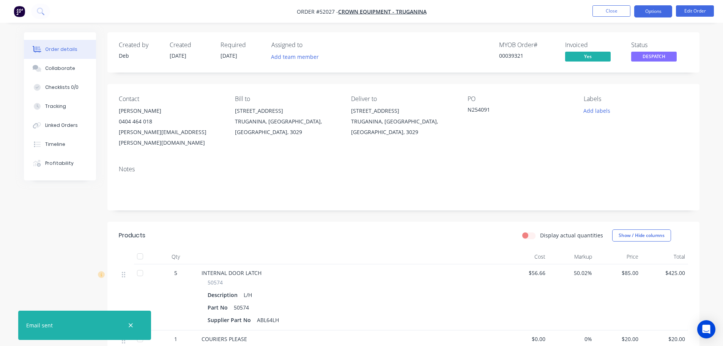
click at [643, 9] on button "Options" at bounding box center [653, 11] width 38 height 12
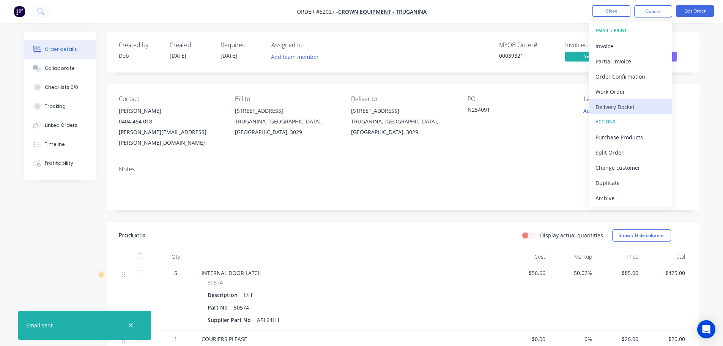
click at [627, 110] on div "Delivery Docket" at bounding box center [631, 106] width 70 height 11
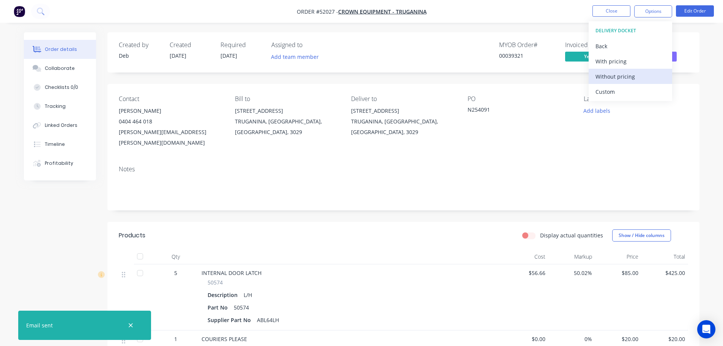
click at [603, 76] on div "Without pricing" at bounding box center [631, 76] width 70 height 11
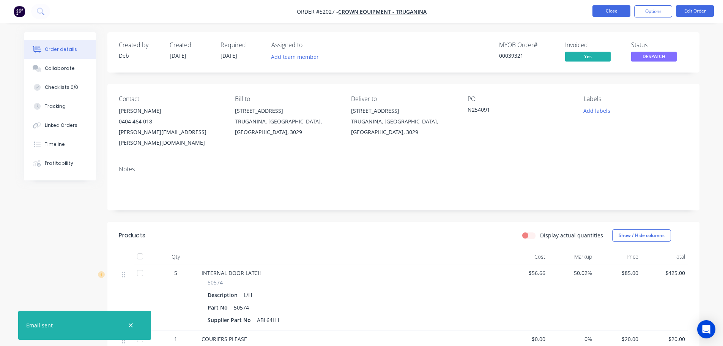
click at [621, 10] on button "Close" at bounding box center [612, 10] width 38 height 11
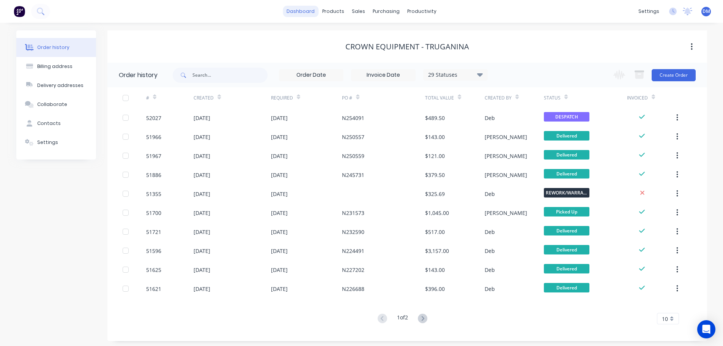
click at [299, 13] on link "dashboard" at bounding box center [301, 11] width 36 height 11
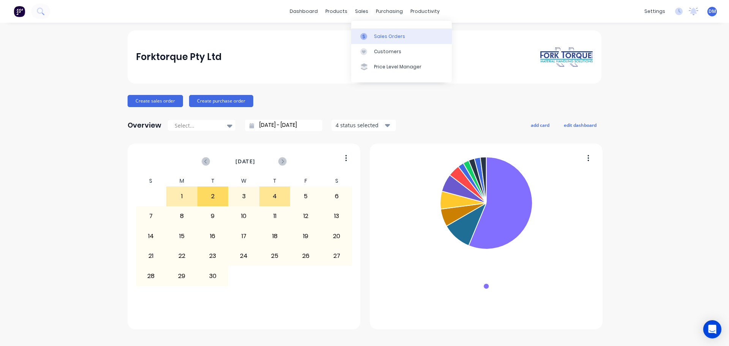
click at [380, 36] on div "Sales Orders" at bounding box center [389, 36] width 31 height 7
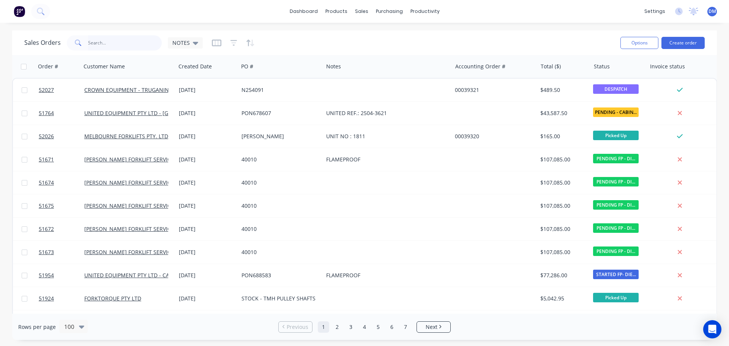
click at [112, 42] on input "text" at bounding box center [125, 42] width 74 height 15
type input "346291"
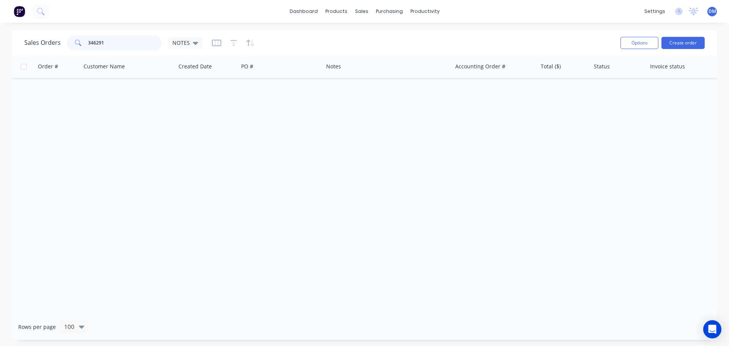
drag, startPoint x: 108, startPoint y: 39, endPoint x: 50, endPoint y: 47, distance: 58.2
click at [74, 41] on div "346291" at bounding box center [114, 42] width 95 height 15
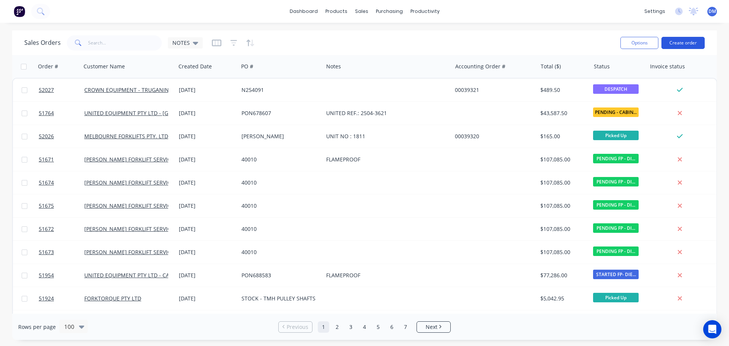
click at [673, 46] on button "Create order" at bounding box center [682, 43] width 43 height 12
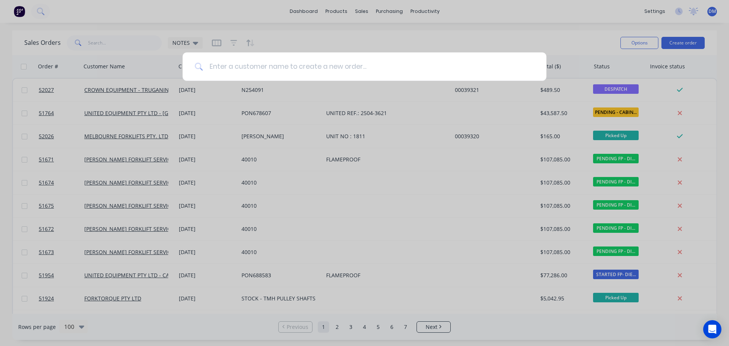
click at [227, 68] on input at bounding box center [368, 66] width 331 height 28
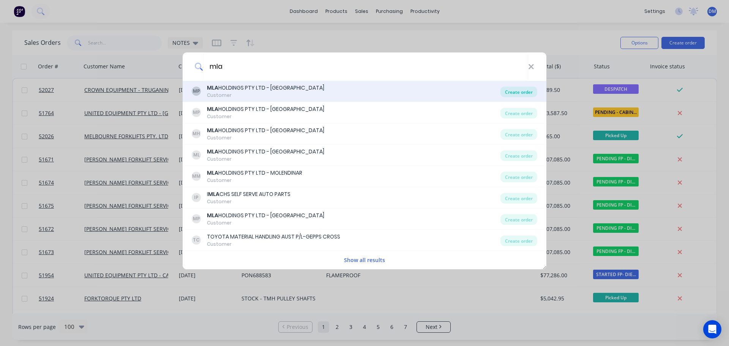
type input "mla"
click at [510, 90] on div "Create order" at bounding box center [518, 92] width 37 height 11
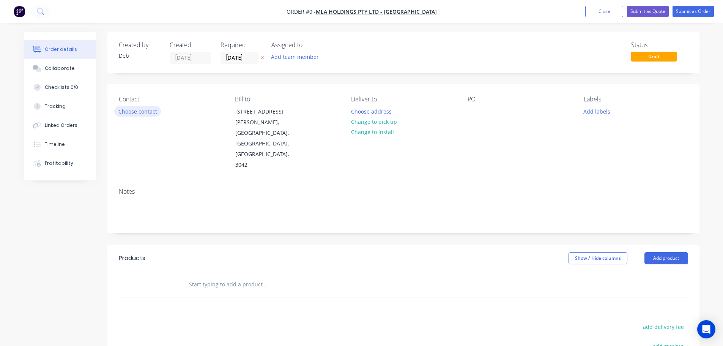
click at [134, 111] on button "Choose contact" at bounding box center [137, 111] width 47 height 10
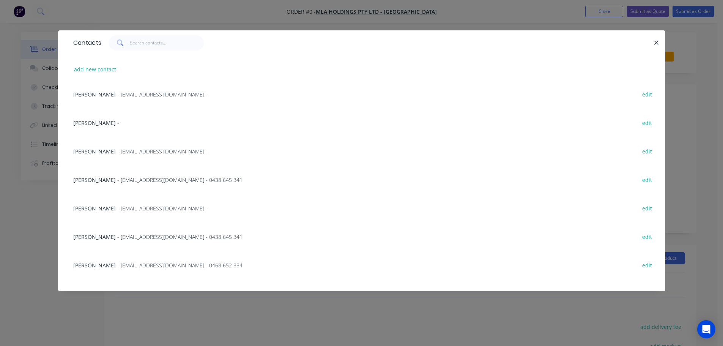
scroll to position [266, 0]
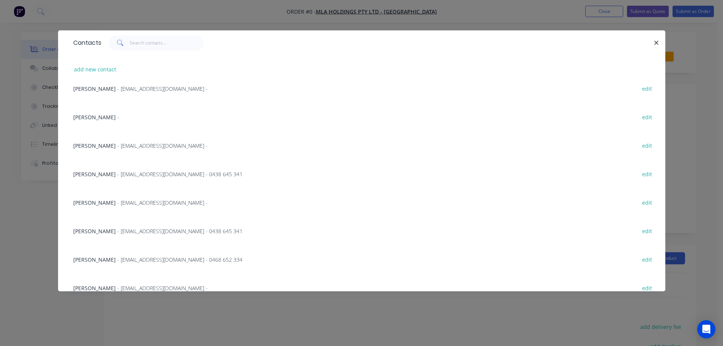
click at [118, 146] on span "- [EMAIL_ADDRESS][DOMAIN_NAME] -" at bounding box center [162, 145] width 90 height 7
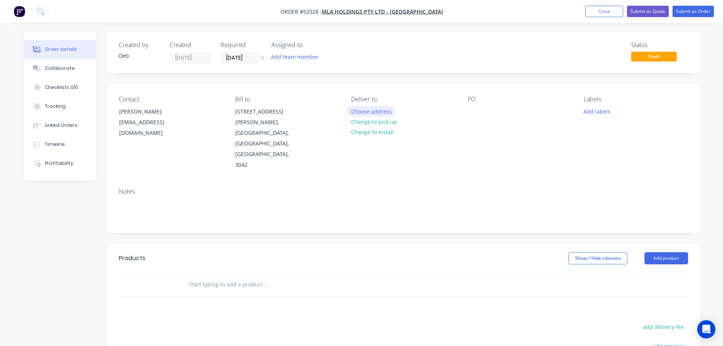
click at [364, 109] on button "Choose address" at bounding box center [371, 111] width 49 height 10
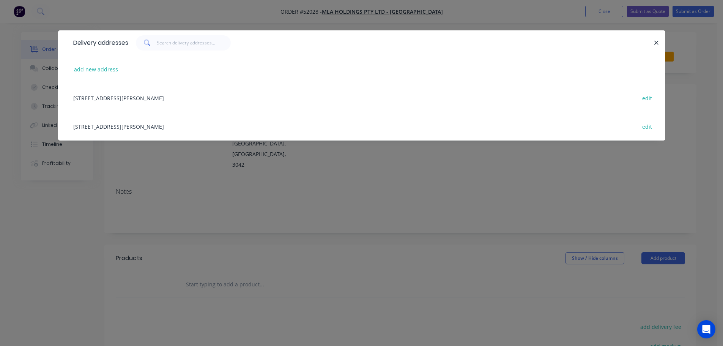
click at [161, 95] on div "[STREET_ADDRESS][PERSON_NAME] edit" at bounding box center [361, 98] width 585 height 28
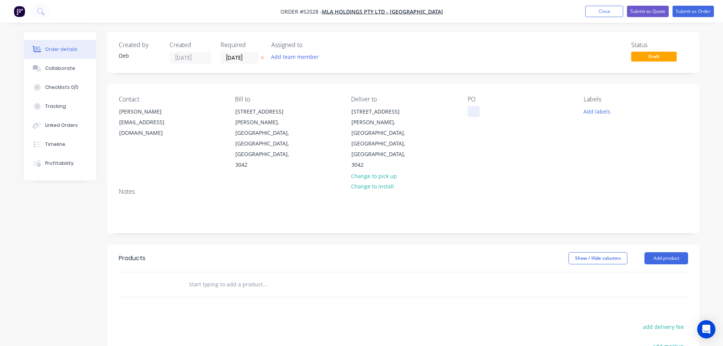
click at [470, 112] on div at bounding box center [474, 111] width 12 height 11
click at [239, 277] on input "text" at bounding box center [265, 284] width 152 height 15
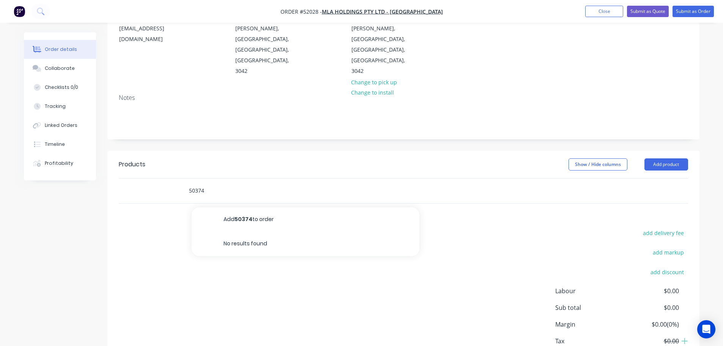
scroll to position [113, 0]
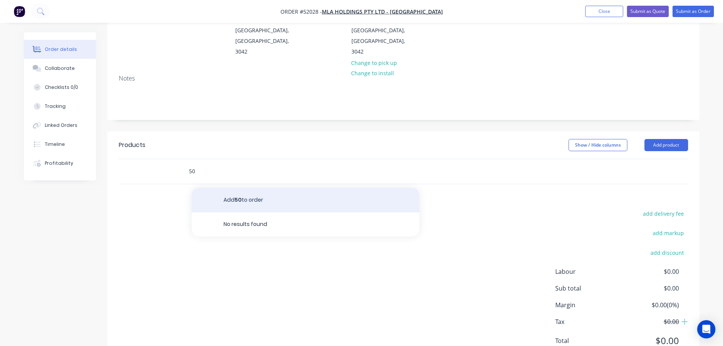
type input "5"
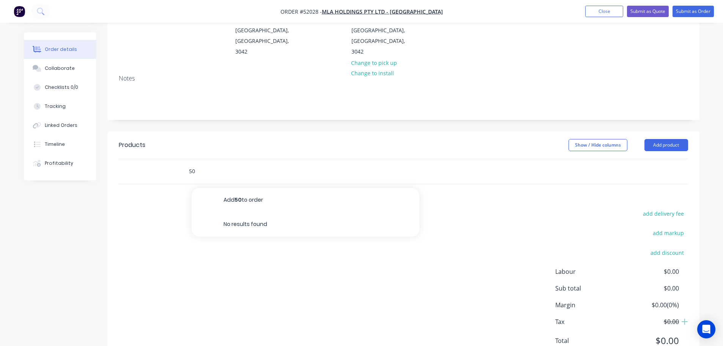
type input "5"
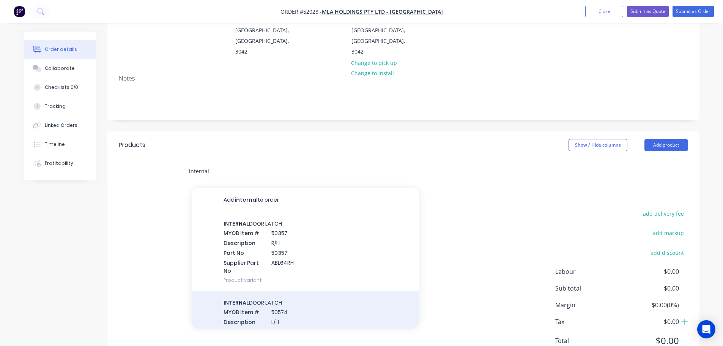
type input "internal"
click at [252, 291] on div "INTERNAL DOOR LATCH MYOB Item # 50574 Description L/H Part No 50574 Supplier Pa…" at bounding box center [306, 330] width 228 height 79
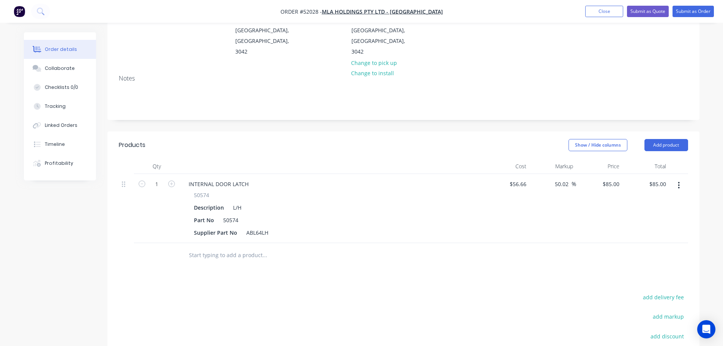
click at [219, 247] on input "text" at bounding box center [265, 254] width 152 height 15
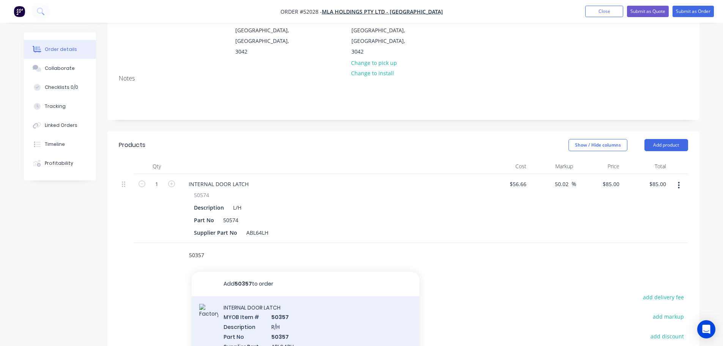
type input "50357"
click at [248, 296] on div "INTERNAL DOOR LATCH MYOB Item # 50357 Description R/H Part No 50357 Supplier Pa…" at bounding box center [306, 335] width 228 height 79
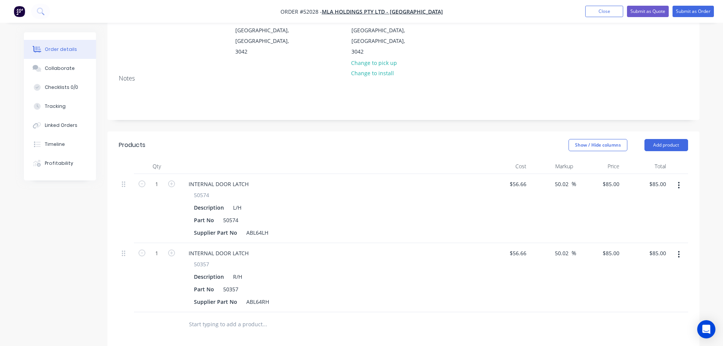
click at [217, 317] on input "text" at bounding box center [265, 324] width 152 height 15
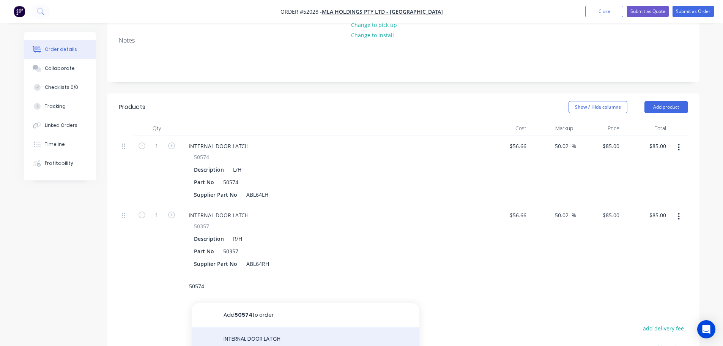
type input "50574"
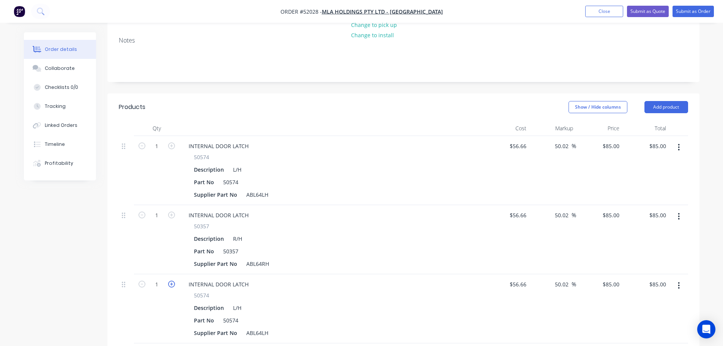
click at [170, 281] on icon "button" at bounding box center [171, 284] width 7 height 7
type input "2"
type input "$170.00"
click at [170, 281] on icon "button" at bounding box center [171, 284] width 7 height 7
type input "3"
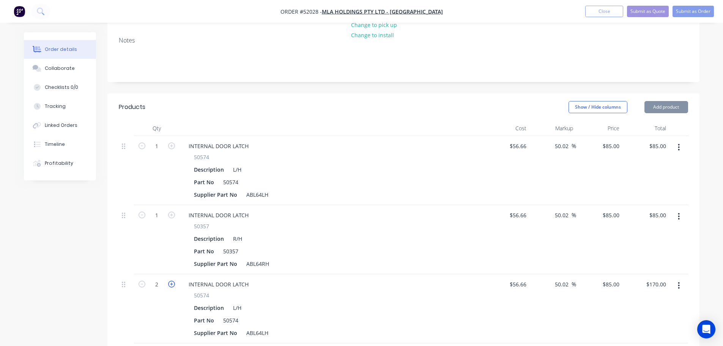
type input "$255.00"
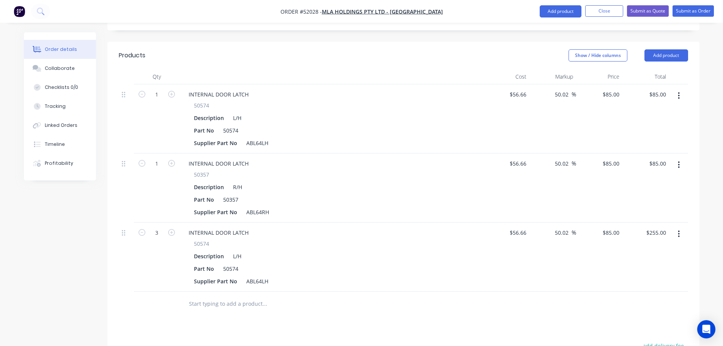
scroll to position [227, 0]
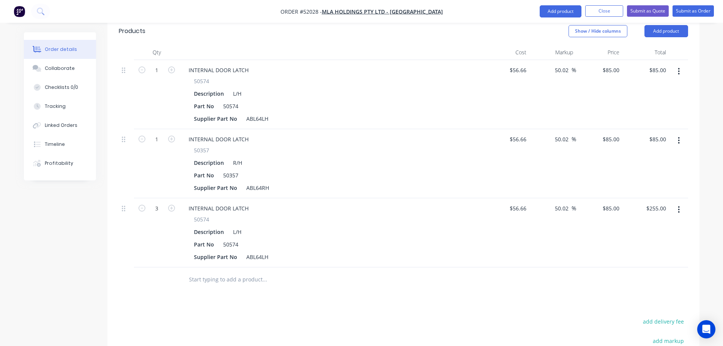
click at [225, 272] on input "text" at bounding box center [265, 279] width 152 height 15
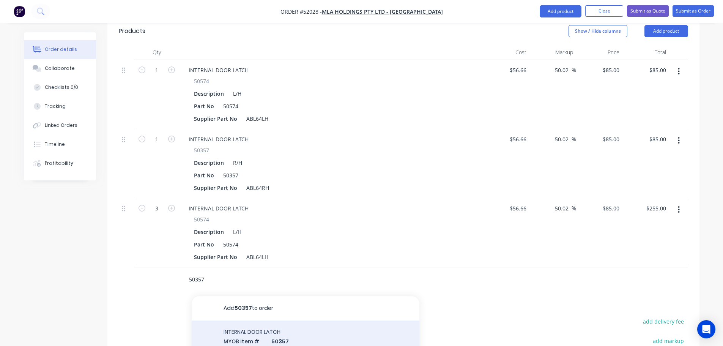
type input "50357"
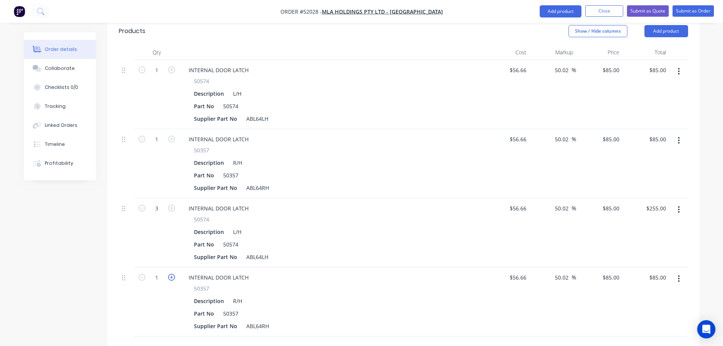
click at [171, 274] on icon "button" at bounding box center [171, 277] width 7 height 7
type input "2"
type input "$170.00"
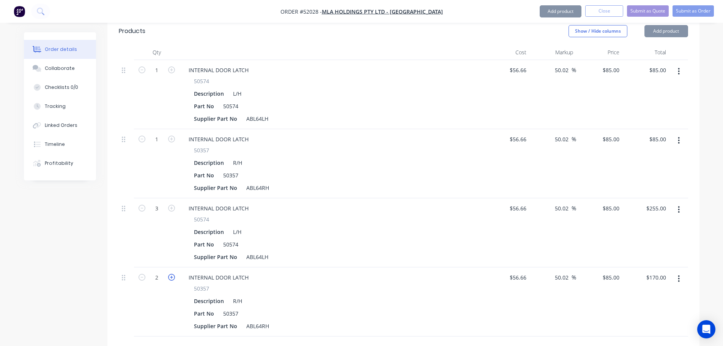
click at [171, 274] on icon "button" at bounding box center [171, 277] width 7 height 7
type input "3"
type input "$255.00"
click at [171, 274] on icon "button" at bounding box center [171, 277] width 7 height 7
type input "4"
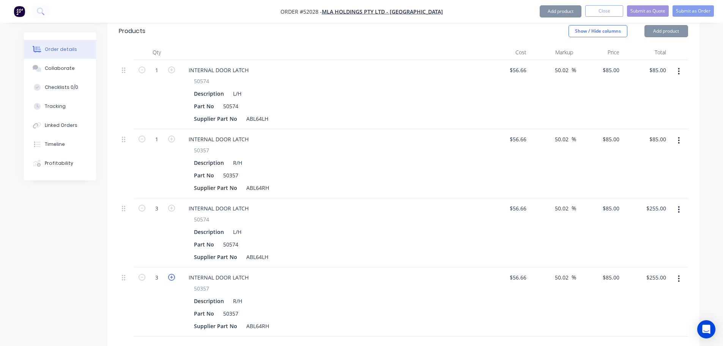
type input "$340.00"
click at [171, 274] on icon "button" at bounding box center [171, 277] width 7 height 7
type input "5"
type input "$425.00"
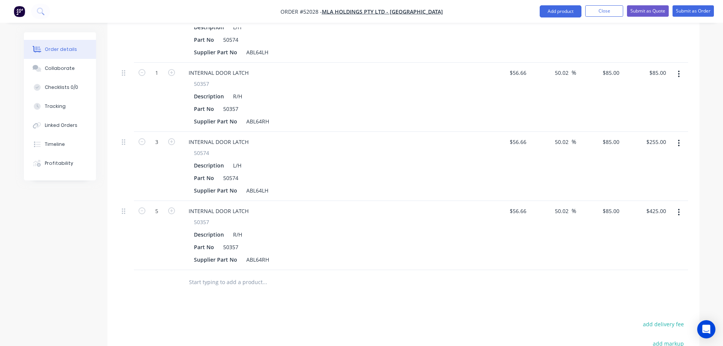
scroll to position [303, 0]
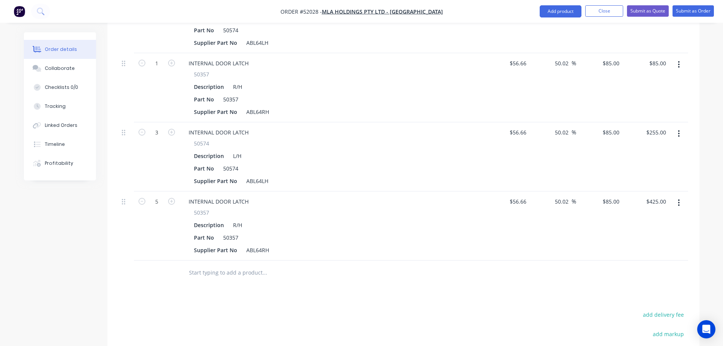
click at [206, 265] on input "text" at bounding box center [265, 272] width 152 height 15
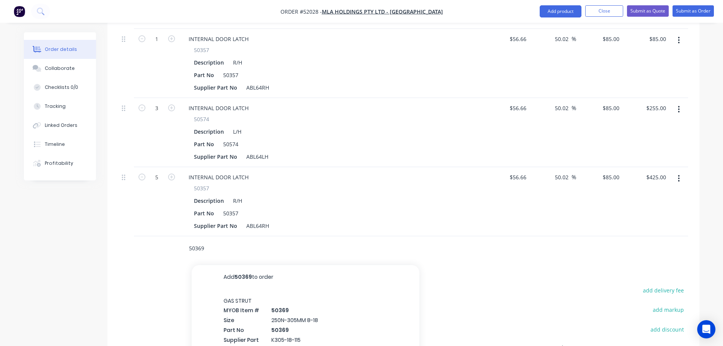
scroll to position [341, 0]
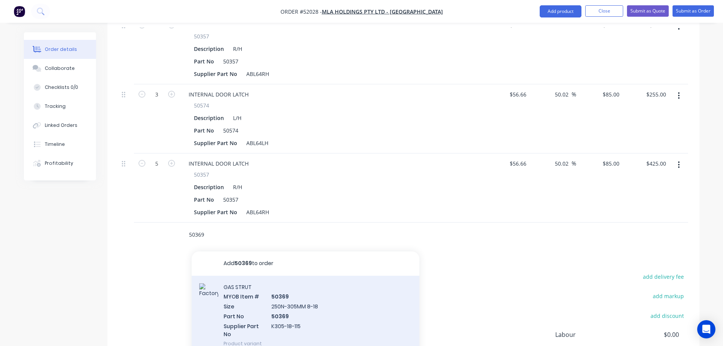
type input "50369"
click at [254, 280] on div "GAS STRUT MYOB Item # 50369 Size 250N-305MM 8-18 Part No 50369 Supplier Part No…" at bounding box center [306, 315] width 228 height 79
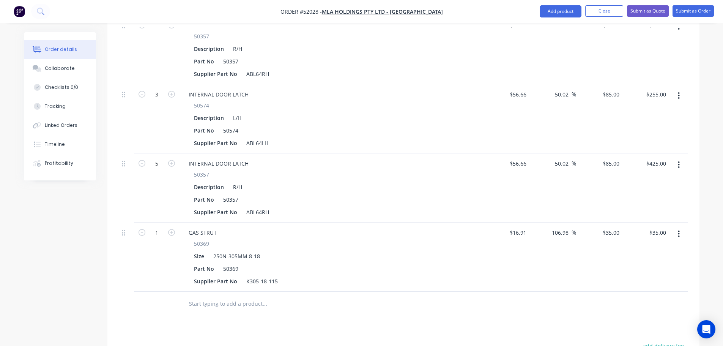
click at [211, 296] on input "text" at bounding box center [265, 303] width 152 height 15
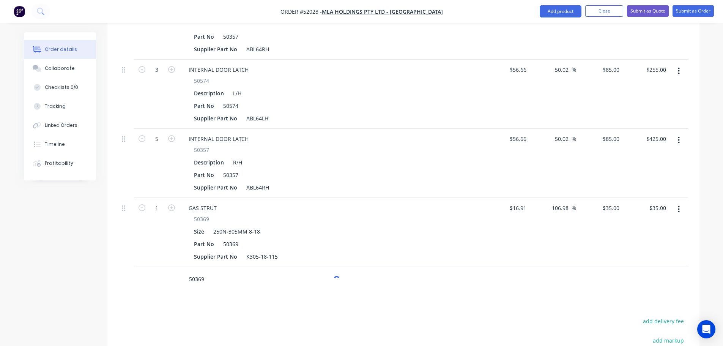
scroll to position [379, 0]
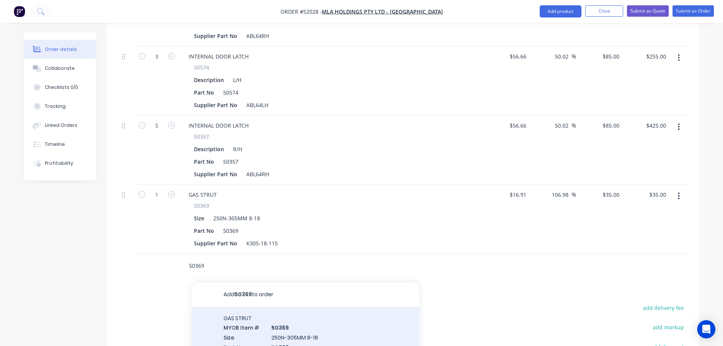
type input "50369"
click at [241, 307] on div "GAS STRUT MYOB Item # 50369 Size 250N-305MM 8-18 Part No 50369 Supplier Part No…" at bounding box center [306, 346] width 228 height 79
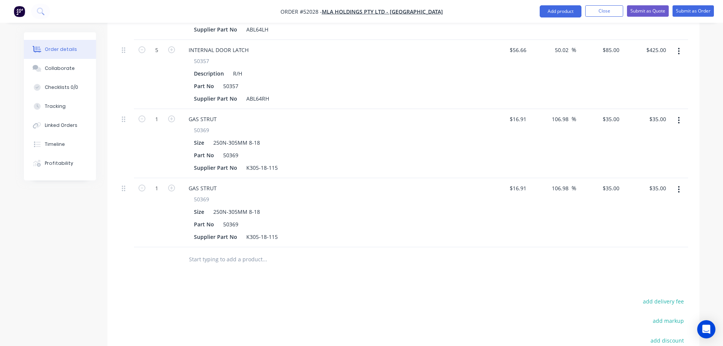
scroll to position [455, 0]
click at [212, 251] on input "text" at bounding box center [265, 258] width 152 height 15
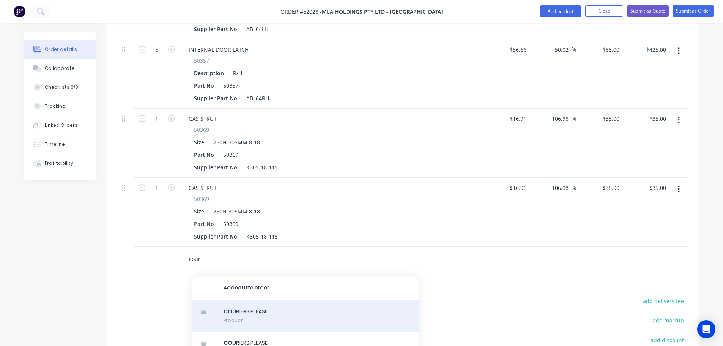
type input "cour"
click at [252, 300] on div "COUR IERS PLEASE Product" at bounding box center [306, 316] width 228 height 32
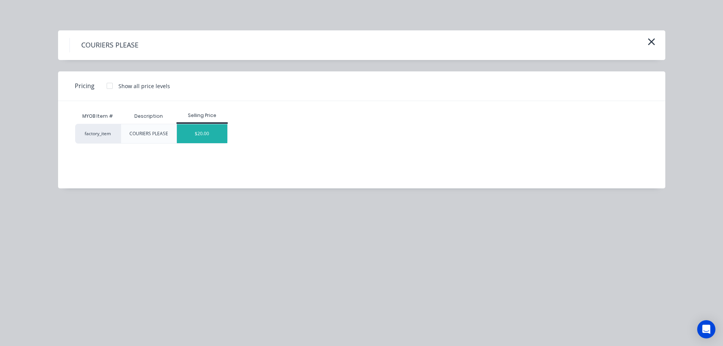
click at [223, 137] on div "$20.00" at bounding box center [202, 133] width 50 height 19
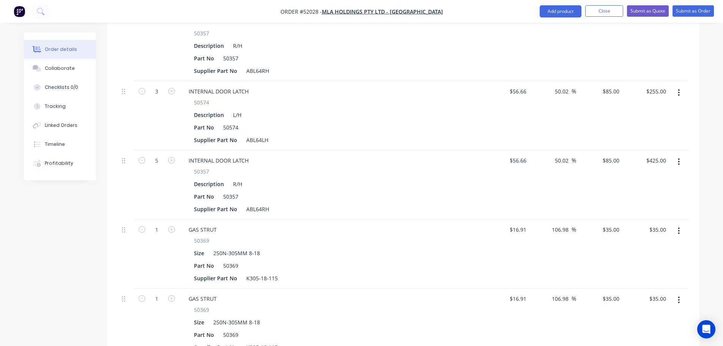
scroll to position [349, 0]
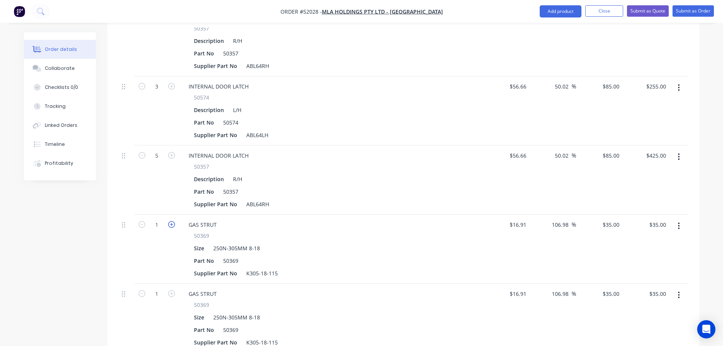
click at [175, 221] on icon "button" at bounding box center [171, 224] width 7 height 7
type input "2"
type input "$70.00"
click at [173, 290] on icon "button" at bounding box center [171, 293] width 7 height 7
type input "2"
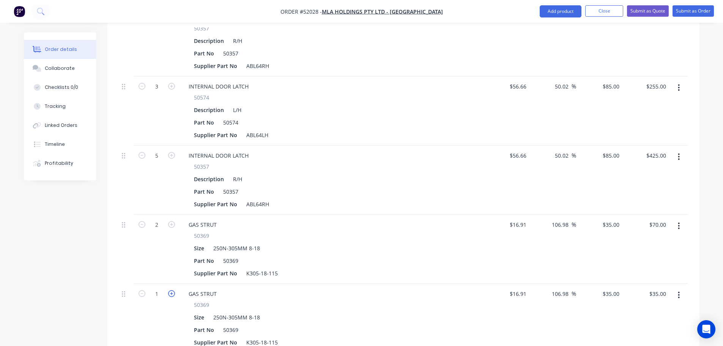
type input "$70.00"
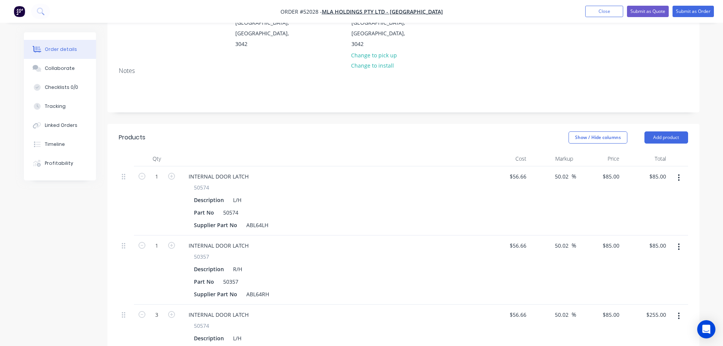
scroll to position [0, 0]
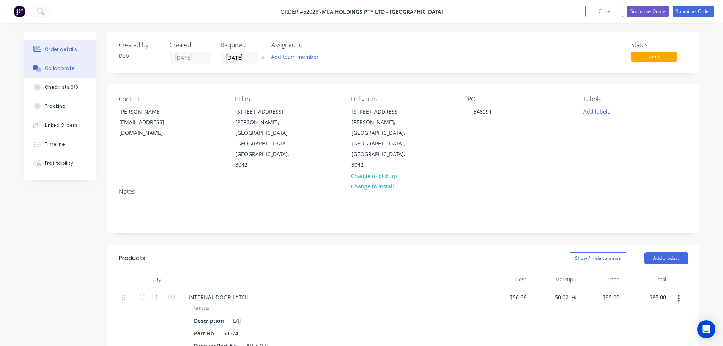
click at [47, 67] on div "Collaborate" at bounding box center [60, 68] width 30 height 7
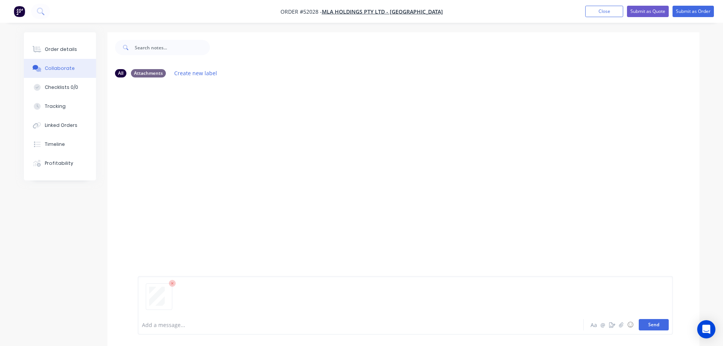
click at [643, 323] on button "Send" at bounding box center [654, 324] width 30 height 11
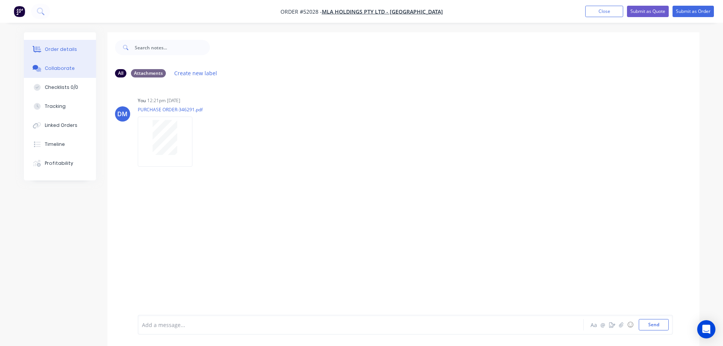
click at [68, 48] on div "Order details" at bounding box center [61, 49] width 32 height 7
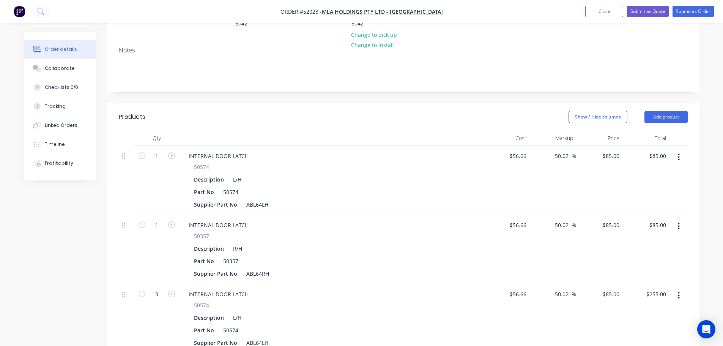
scroll to position [7, 0]
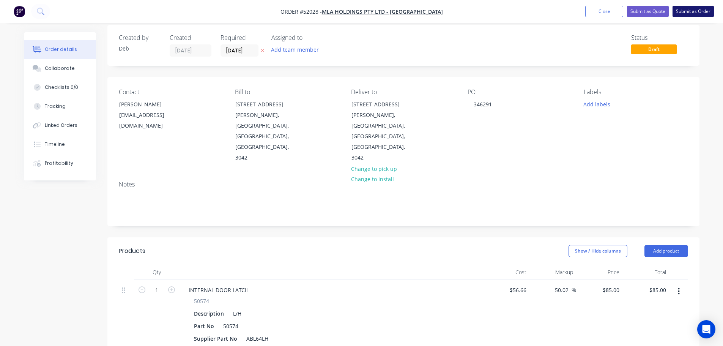
click at [692, 13] on button "Submit as Order" at bounding box center [693, 11] width 41 height 11
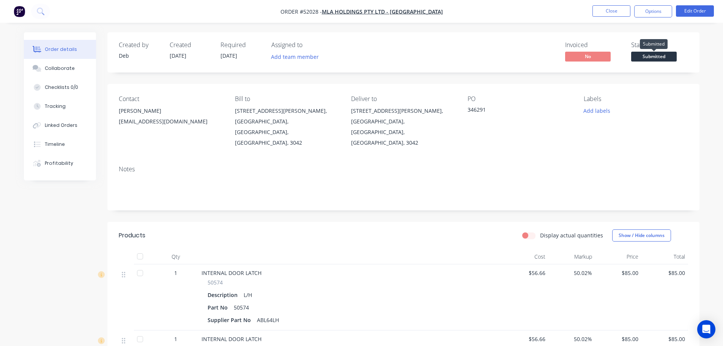
click at [654, 57] on span "Submitted" at bounding box center [654, 56] width 46 height 9
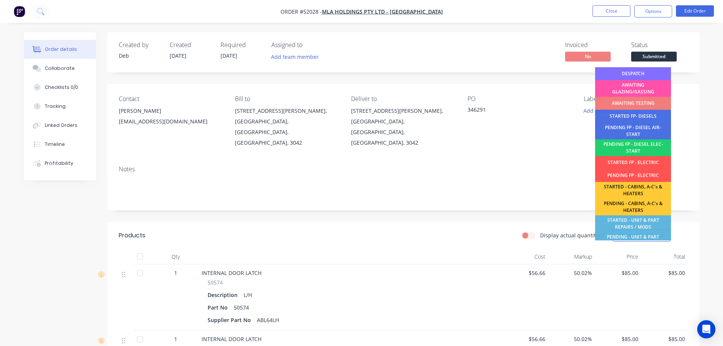
click at [627, 72] on div "DESPATCH" at bounding box center [633, 73] width 76 height 13
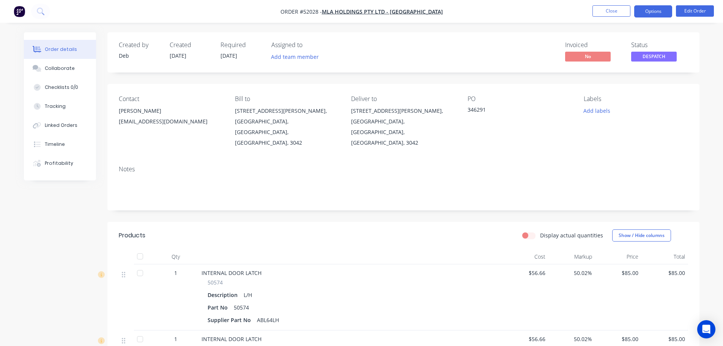
click at [657, 14] on button "Options" at bounding box center [653, 11] width 38 height 12
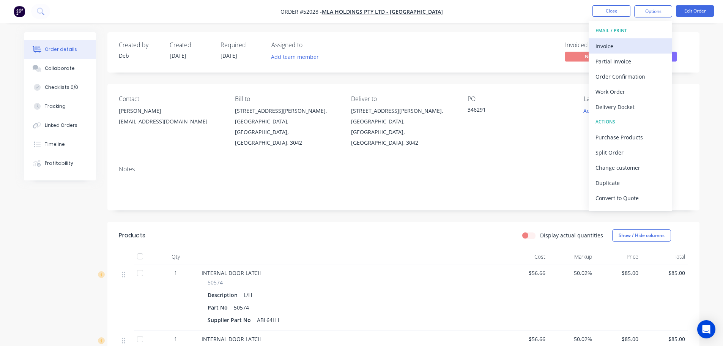
click at [605, 47] on div "Invoice" at bounding box center [631, 46] width 70 height 11
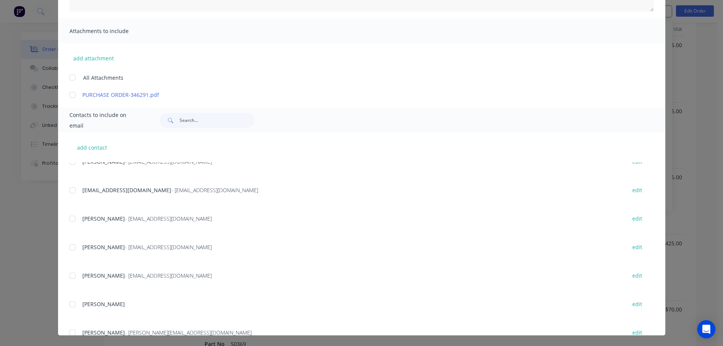
scroll to position [76, 0]
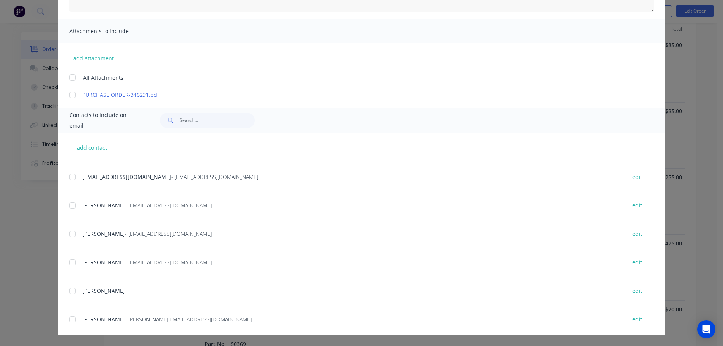
click at [69, 175] on div at bounding box center [72, 176] width 15 height 15
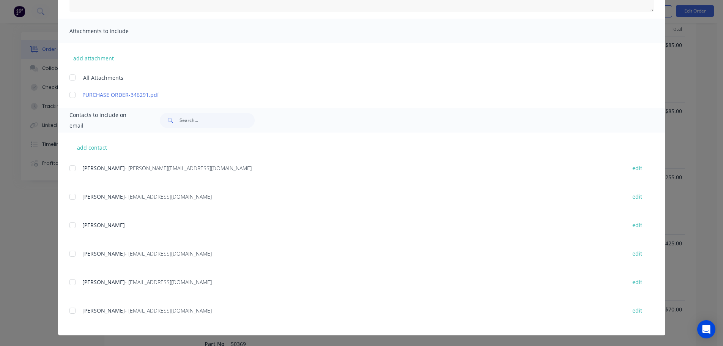
scroll to position [225, 0]
click at [69, 256] on div at bounding box center [72, 254] width 15 height 15
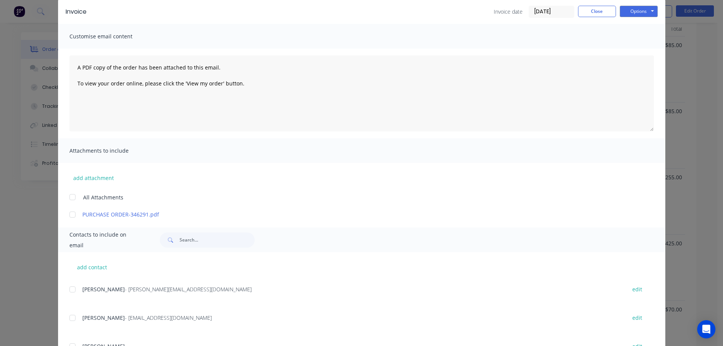
scroll to position [0, 0]
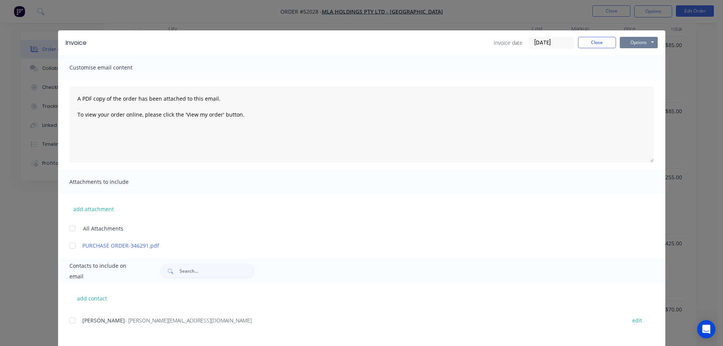
click at [630, 41] on button "Options" at bounding box center [639, 42] width 38 height 11
click at [644, 83] on button "Email" at bounding box center [644, 81] width 49 height 13
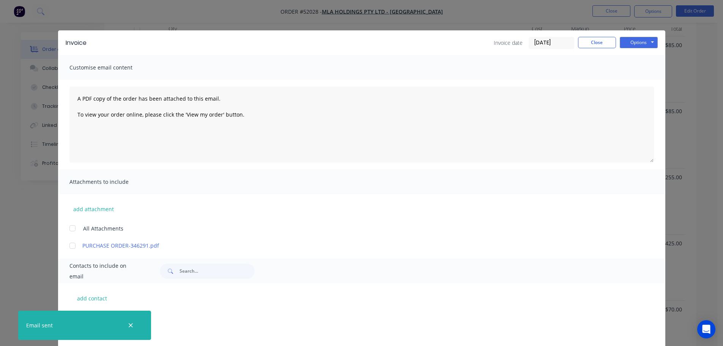
scroll to position [225, 0]
click at [602, 43] on button "Close" at bounding box center [597, 42] width 38 height 11
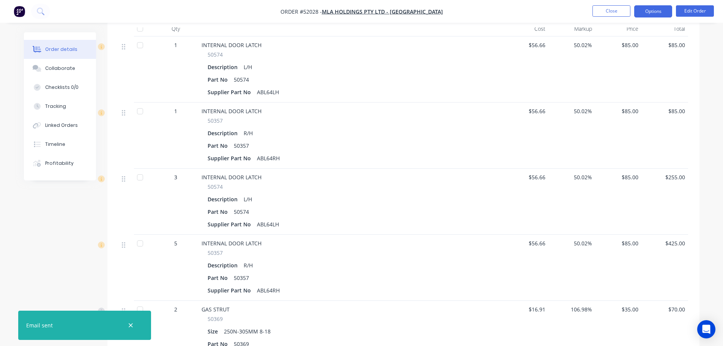
click at [645, 11] on button "Options" at bounding box center [653, 11] width 38 height 12
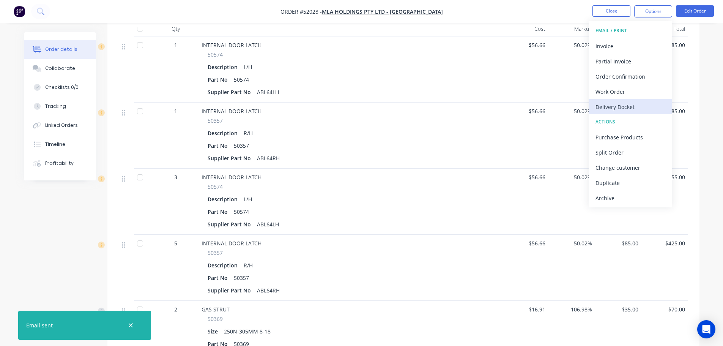
click at [618, 108] on div "Delivery Docket" at bounding box center [631, 106] width 70 height 11
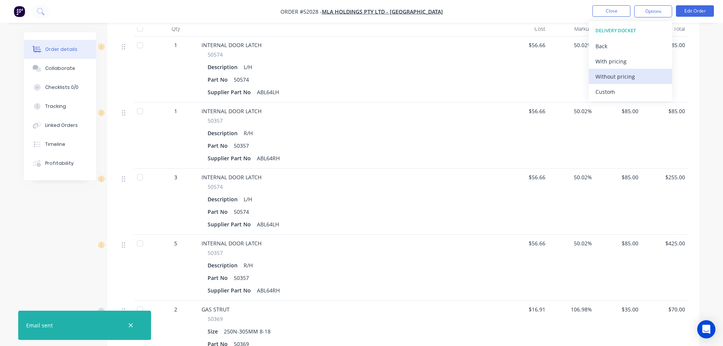
click at [609, 76] on div "Without pricing" at bounding box center [631, 76] width 70 height 11
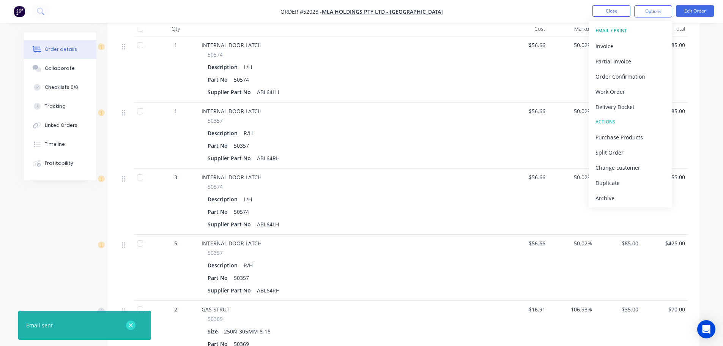
click at [129, 327] on icon "button" at bounding box center [130, 325] width 5 height 7
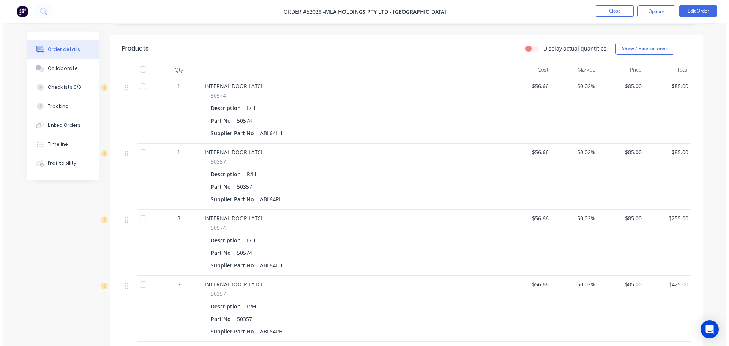
scroll to position [0, 0]
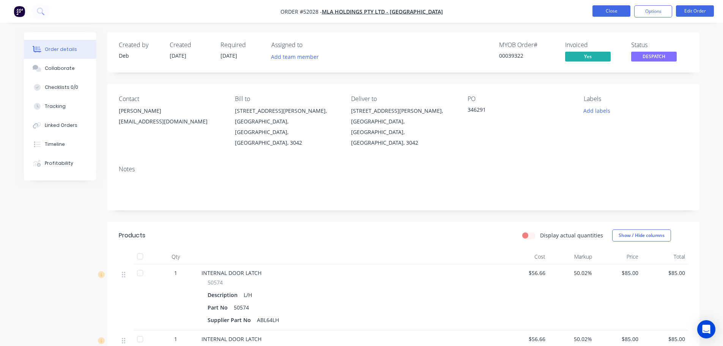
click at [620, 8] on button "Close" at bounding box center [612, 10] width 38 height 11
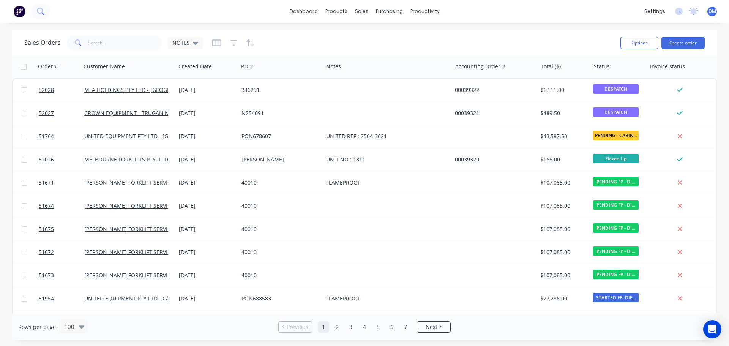
click at [40, 11] on icon at bounding box center [40, 11] width 7 height 7
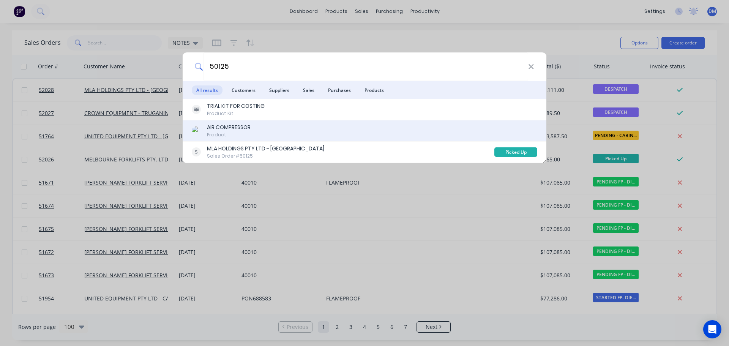
type input "50125"
click at [245, 126] on div "AIR COMPRESSOR" at bounding box center [229, 127] width 44 height 8
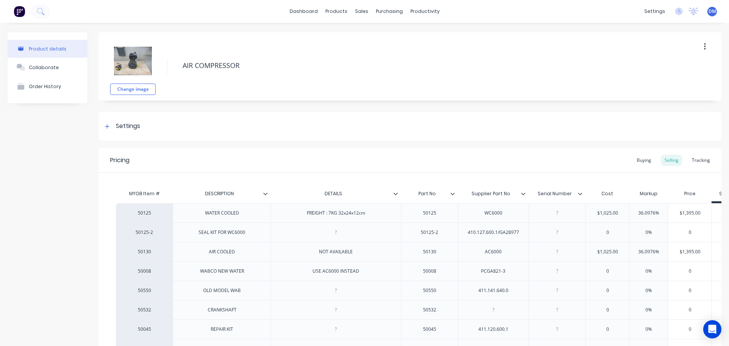
type textarea "x"
click at [21, 9] on img at bounding box center [19, 11] width 11 height 11
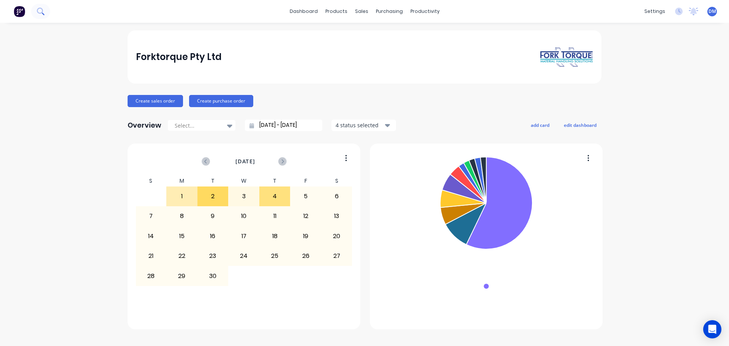
click at [39, 12] on icon at bounding box center [40, 11] width 7 height 7
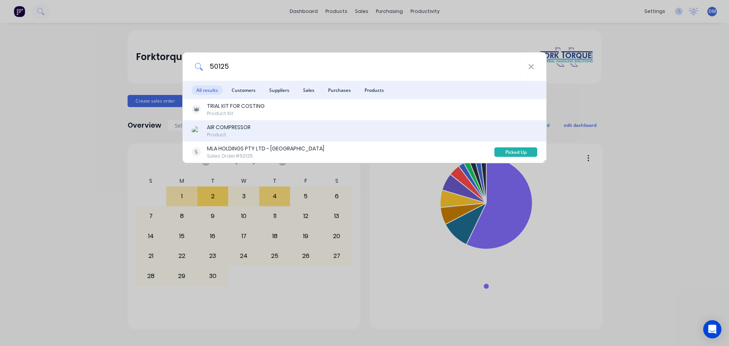
type input "50125"
click at [228, 129] on div "AIR COMPRESSOR" at bounding box center [229, 127] width 44 height 8
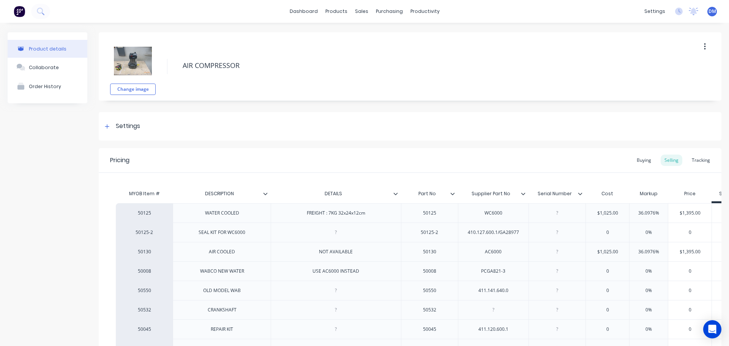
type textarea "x"
click at [22, 12] on img at bounding box center [19, 11] width 11 height 11
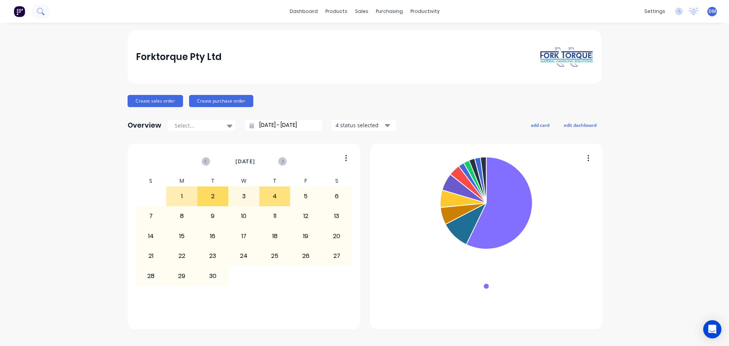
click at [40, 13] on icon at bounding box center [40, 11] width 7 height 7
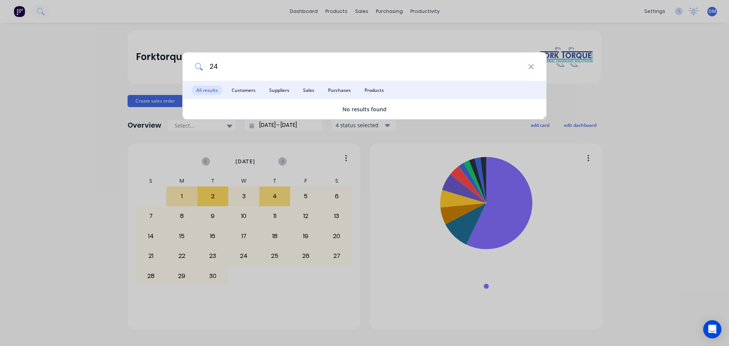
type input "2"
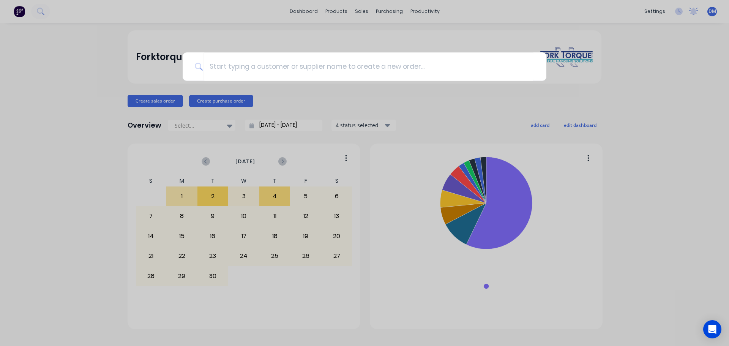
click at [83, 102] on div at bounding box center [364, 173] width 729 height 346
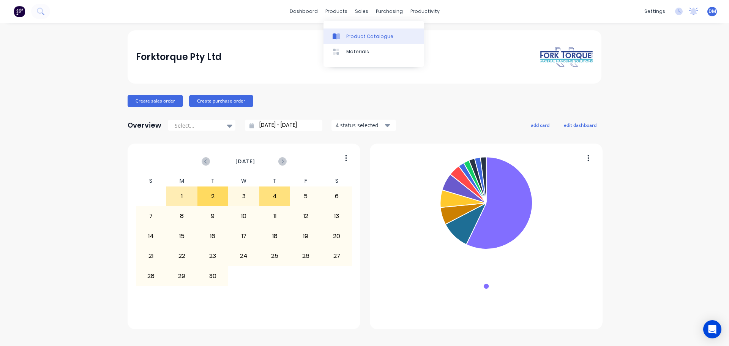
click at [346, 37] on link "Product Catalogue" at bounding box center [373, 35] width 101 height 15
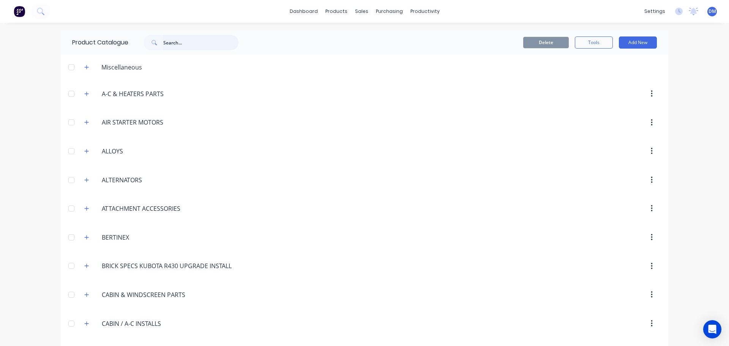
click at [169, 41] on input "text" at bounding box center [200, 42] width 75 height 15
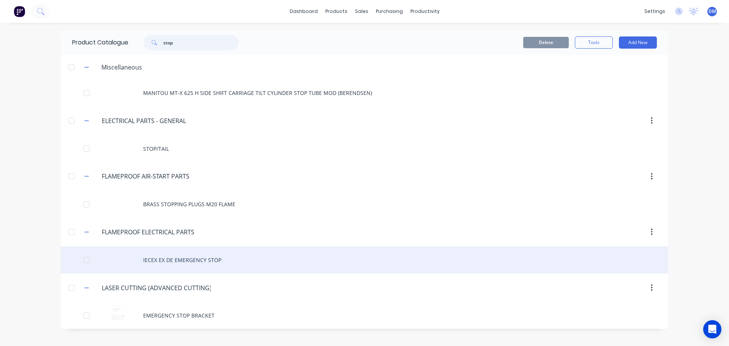
type input "stop"
click at [193, 259] on div "IECEX EX DE EMERGENCY STOP" at bounding box center [364, 259] width 607 height 27
click at [173, 254] on div "IECEX EX DE EMERGENCY STOP" at bounding box center [364, 259] width 607 height 27
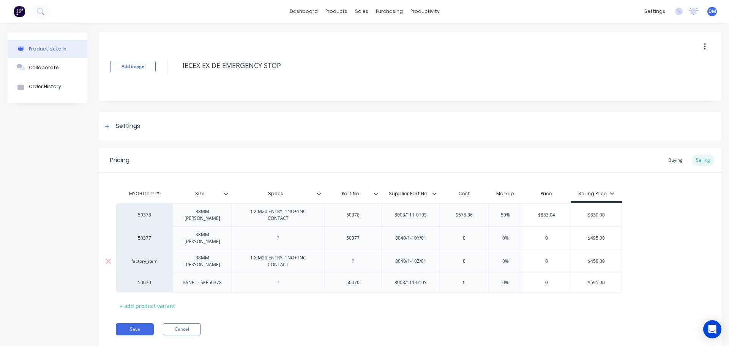
type textarea "x"
click at [18, 12] on img at bounding box center [19, 11] width 11 height 11
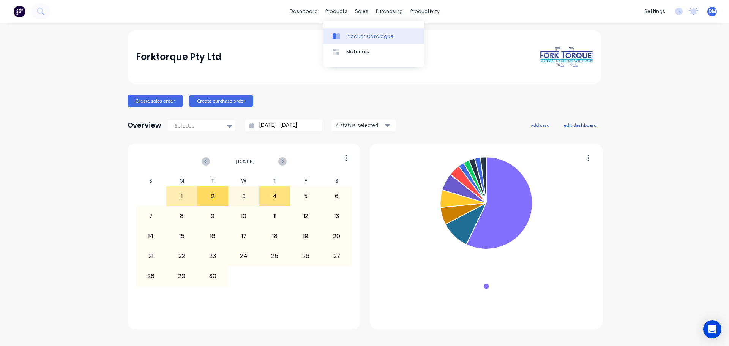
click at [347, 36] on div "Product Catalogue" at bounding box center [369, 36] width 47 height 7
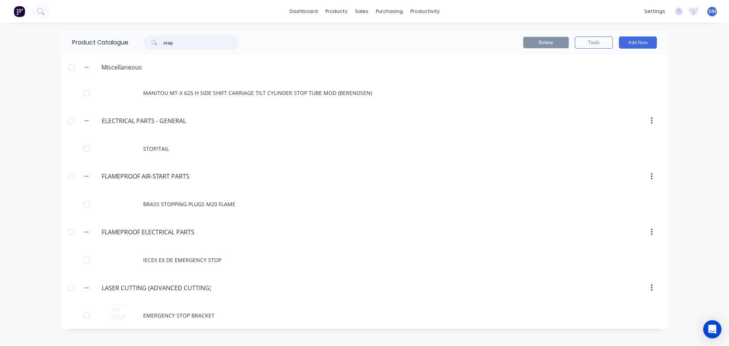
drag, startPoint x: 181, startPoint y: 41, endPoint x: 55, endPoint y: 64, distance: 128.4
click at [75, 58] on div "Product Catalogue stop Delete Tools Add New Miscellaneous MANITOU MT-X 625 H SI…" at bounding box center [364, 179] width 607 height 298
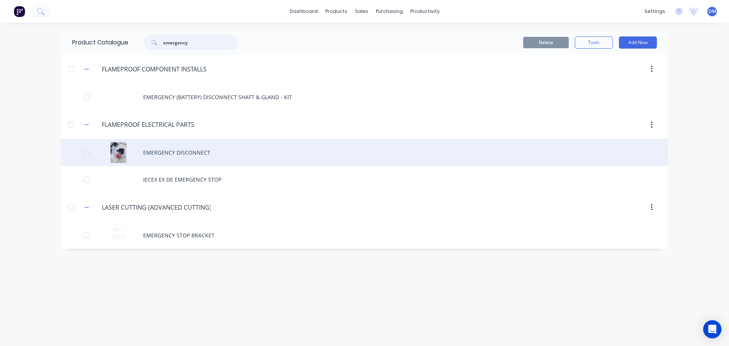
type input "emergency"
click at [187, 151] on div "EMERGENCY DISCONNECT" at bounding box center [364, 152] width 607 height 27
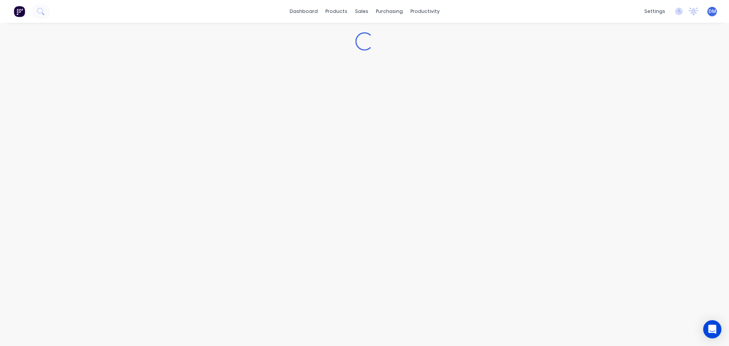
type textarea "x"
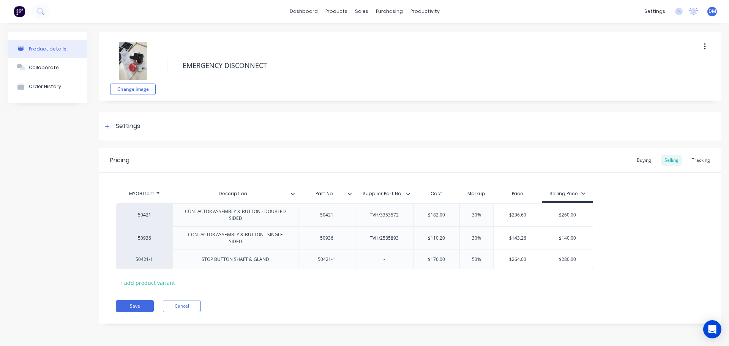
click at [16, 10] on img at bounding box center [19, 11] width 11 height 11
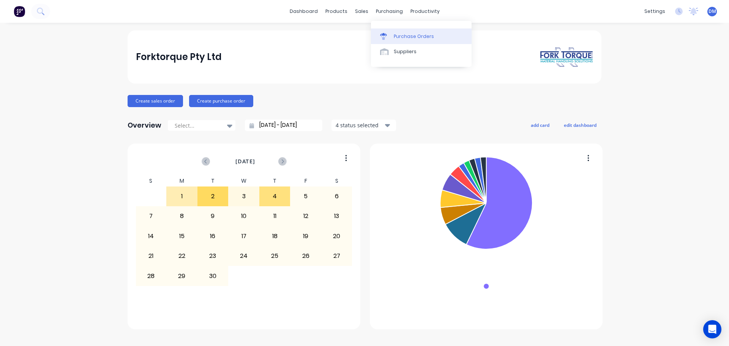
click at [398, 37] on div "Purchase Orders" at bounding box center [414, 36] width 40 height 7
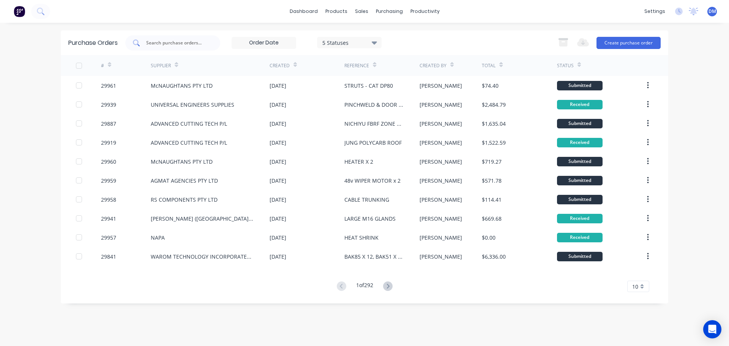
click at [176, 42] on input "text" at bounding box center [176, 43] width 63 height 8
type input "advanced"
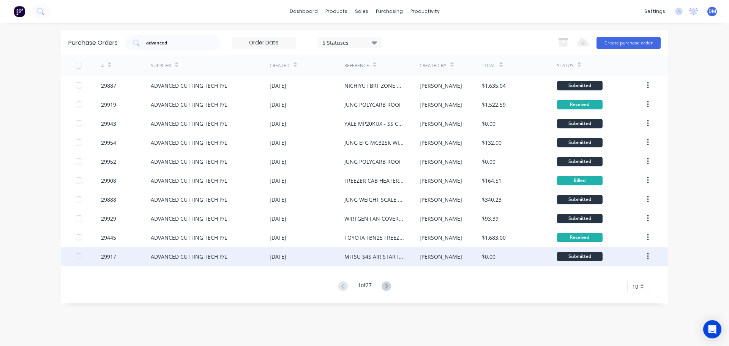
click at [286, 256] on div "[DATE]" at bounding box center [278, 256] width 17 height 8
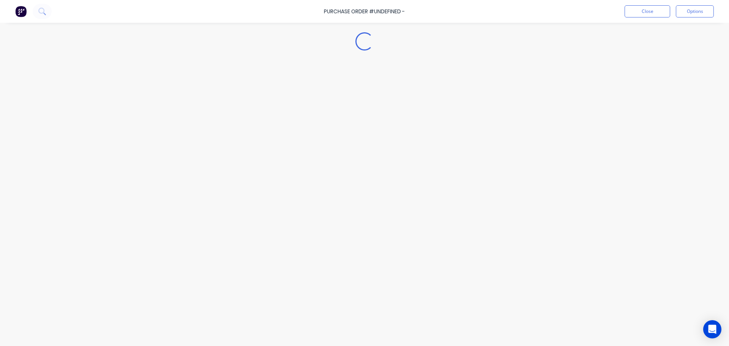
type textarea "x"
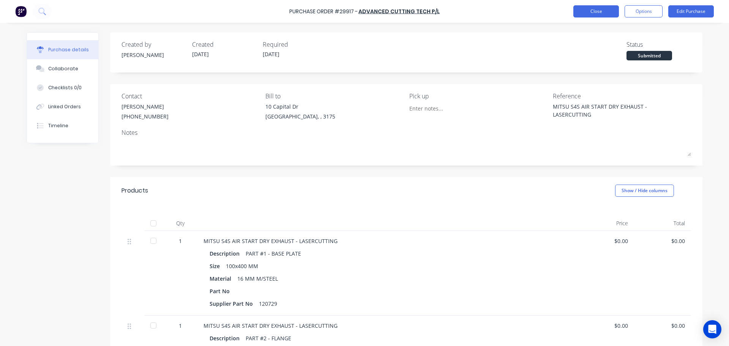
click at [597, 11] on button "Close" at bounding box center [596, 11] width 46 height 12
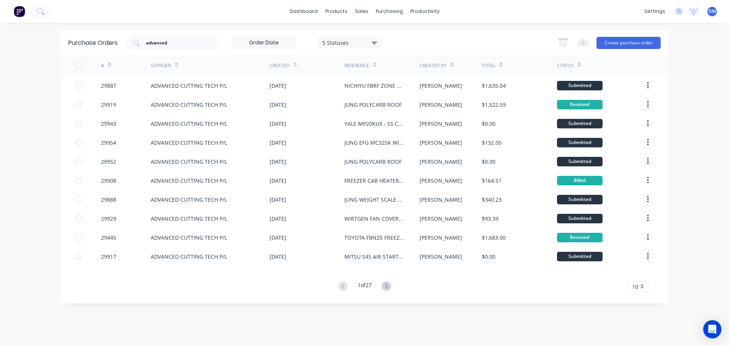
click at [19, 14] on img at bounding box center [19, 11] width 11 height 11
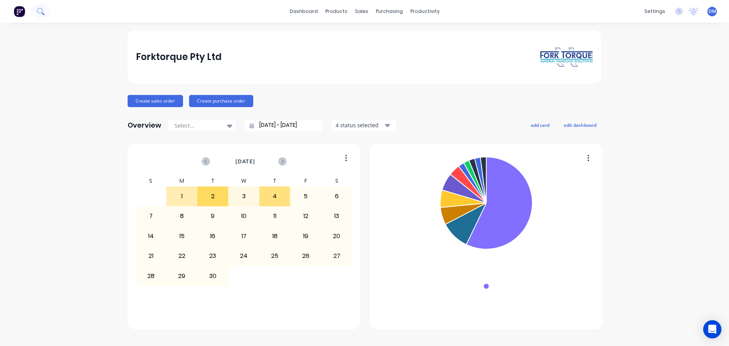
click at [36, 13] on button at bounding box center [40, 11] width 19 height 15
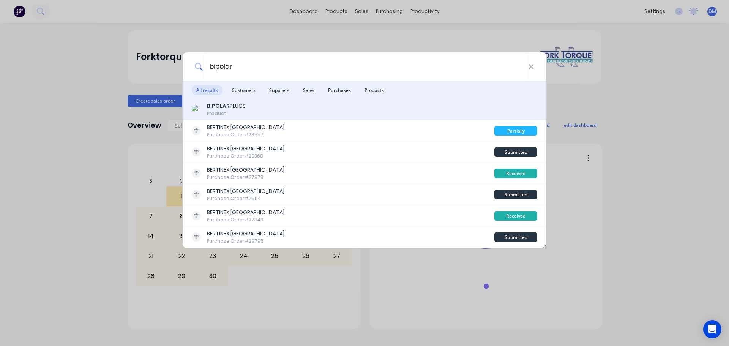
type input "bipolar"
click at [233, 108] on div "BIPOLAR PLUGS" at bounding box center [226, 106] width 39 height 8
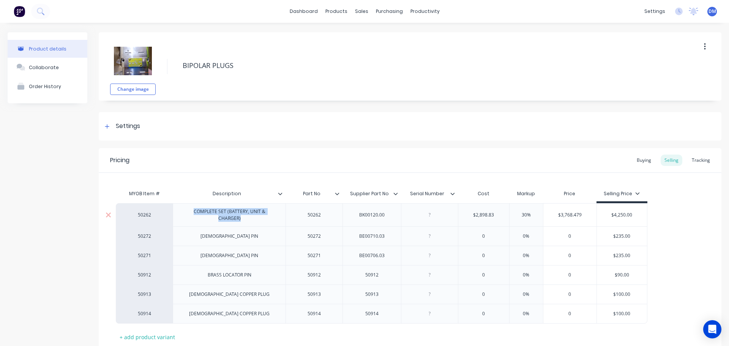
drag, startPoint x: 184, startPoint y: 214, endPoint x: 278, endPoint y: 216, distance: 94.1
click at [278, 216] on div "COMPLETE SET (BATTERY, UNIT & CHARGER)" at bounding box center [229, 214] width 106 height 17
copy div "COMPLETE SET (BATTERY, UNIT & CHARGER)"
click at [16, 11] on img at bounding box center [19, 11] width 11 height 11
